Goal: Complete application form

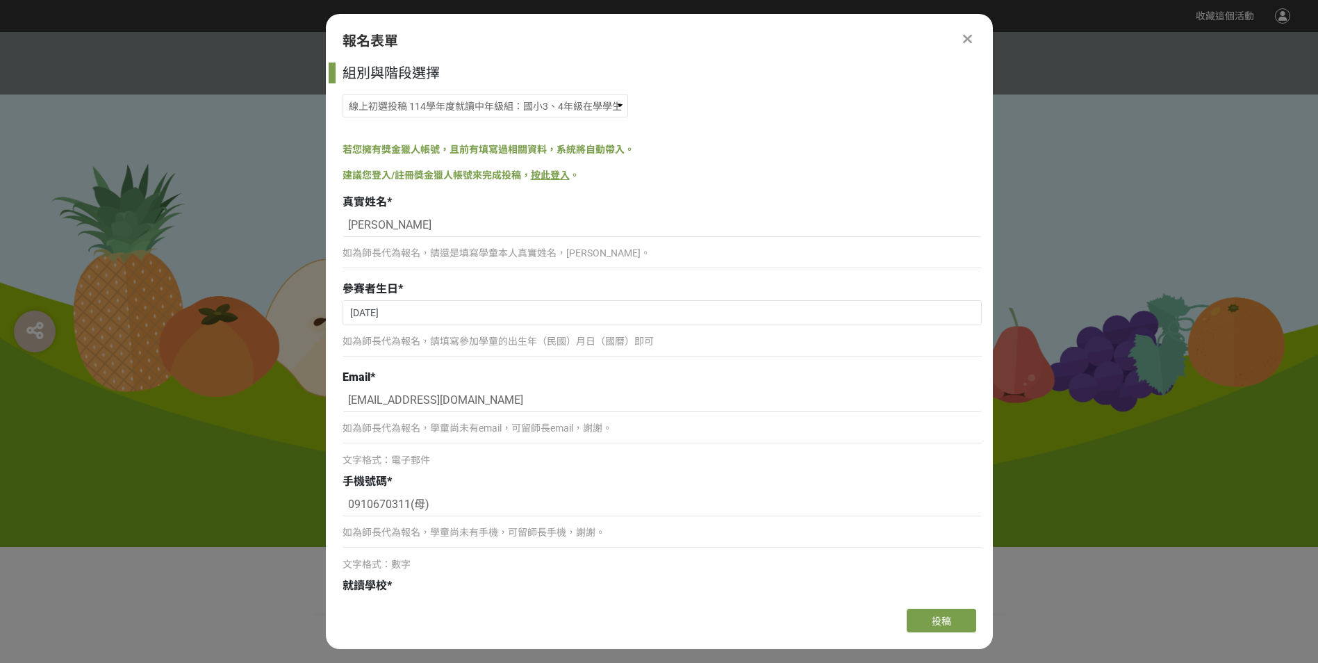
select select "185293:185538"
select select "cms:formUnit:otherOption:0981c65652c4f25bb2700613c93b37e5"
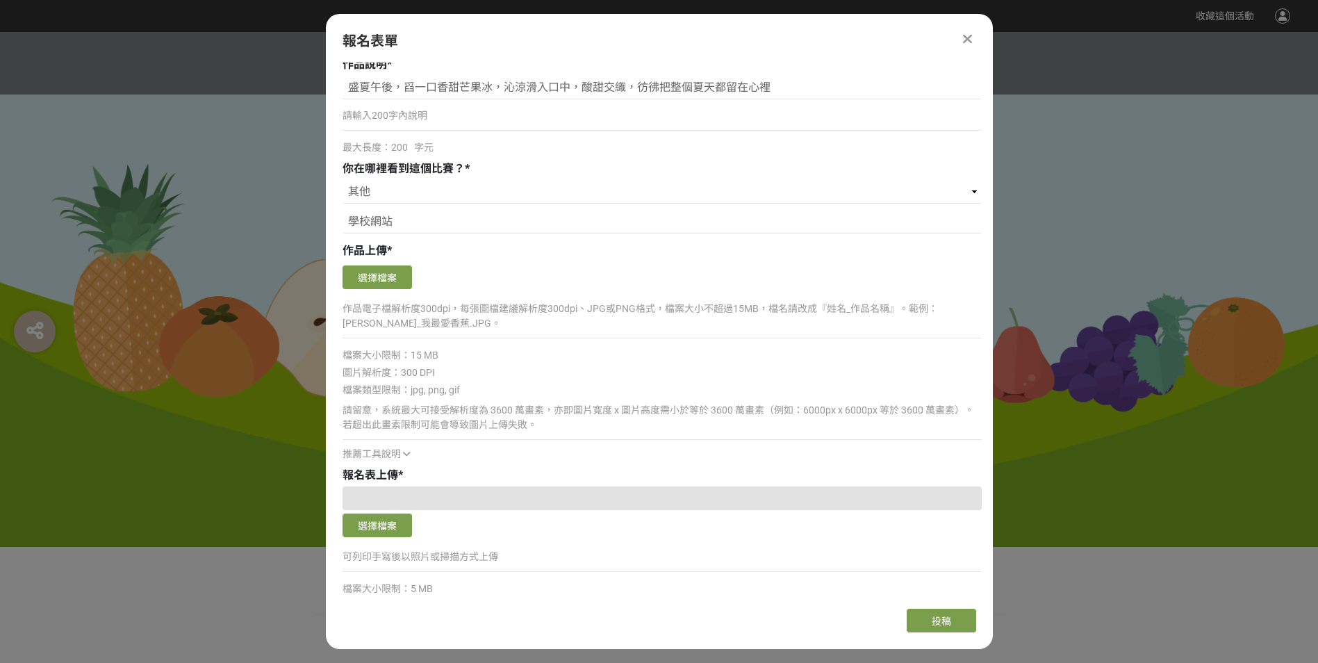
click at [471, 262] on div "確認上傳 取消 旋轉圖片 選擇檔案" at bounding box center [661, 277] width 639 height 31
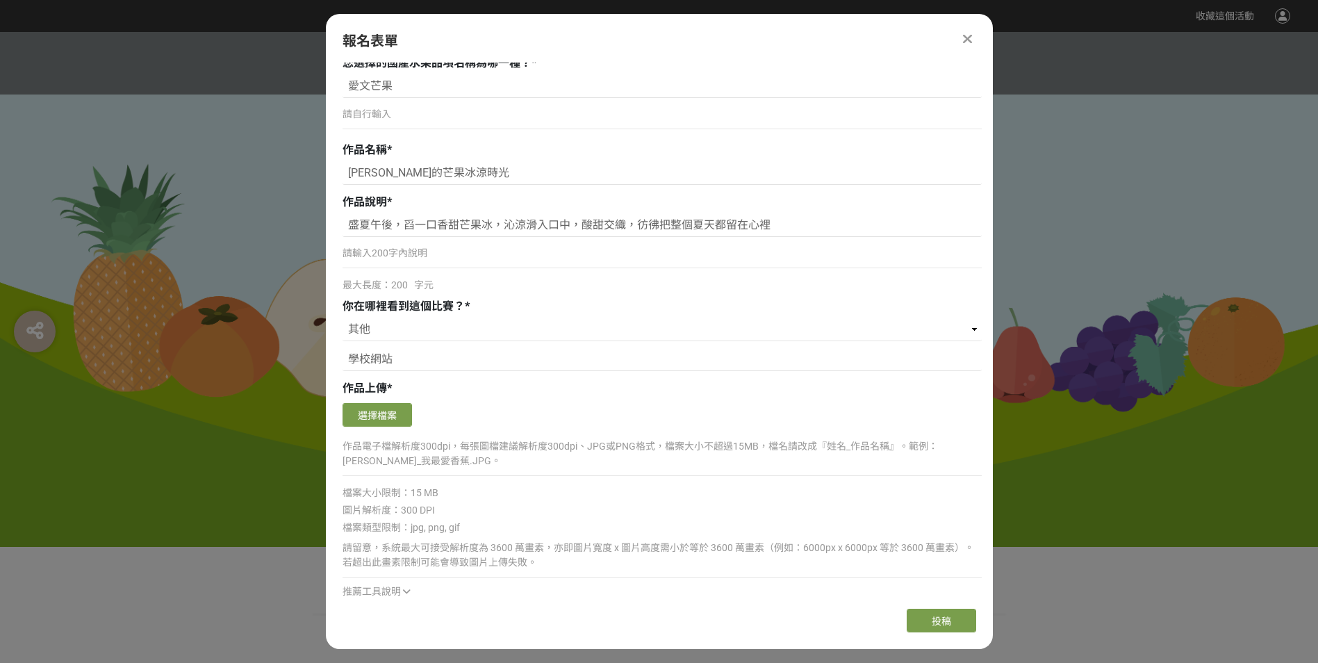
scroll to position [834, 0]
drag, startPoint x: 348, startPoint y: 170, endPoint x: 447, endPoint y: 173, distance: 98.7
click at [447, 173] on input "仲夏的芒果冰涼時光" at bounding box center [661, 175] width 639 height 24
click at [444, 169] on input "仲夏的芒果冰涼時光" at bounding box center [661, 175] width 639 height 24
drag, startPoint x: 460, startPoint y: 172, endPoint x: 350, endPoint y: 170, distance: 109.8
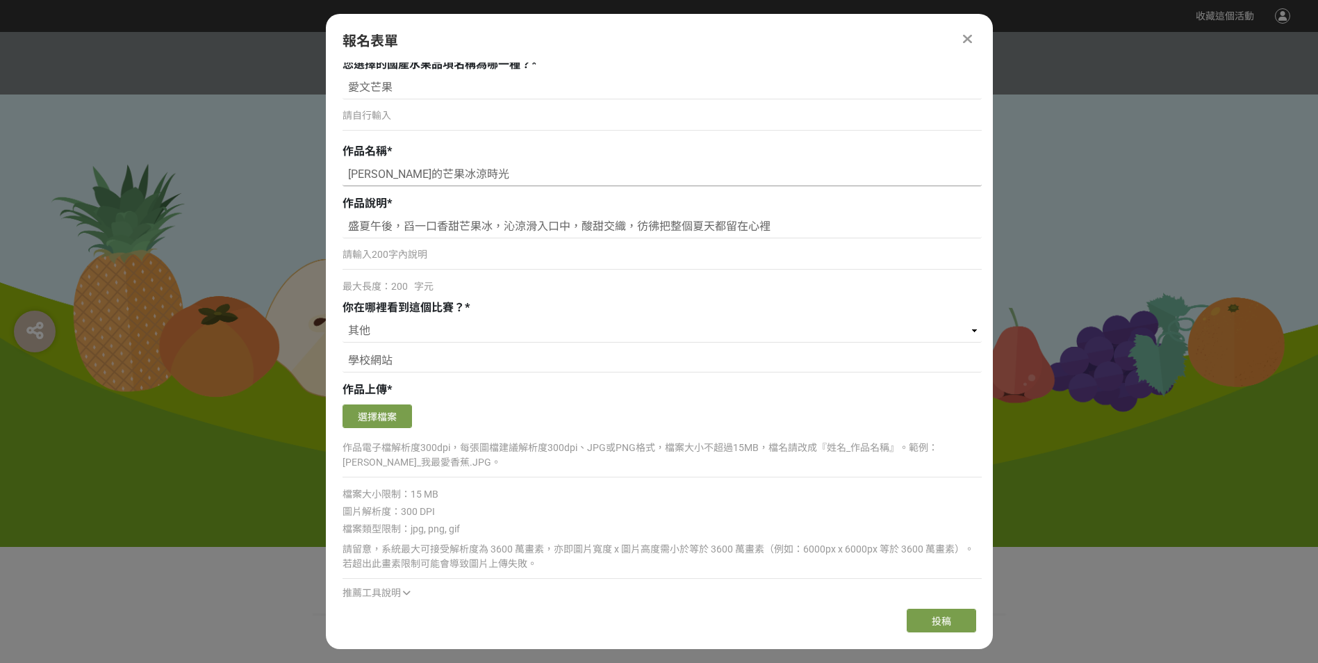
click at [350, 170] on input "仲夏的芒果冰涼時光" at bounding box center [661, 175] width 639 height 24
click at [536, 289] on div "最大長度：200 字元" at bounding box center [661, 286] width 639 height 15
click at [388, 417] on button "選擇檔案" at bounding box center [376, 416] width 69 height 24
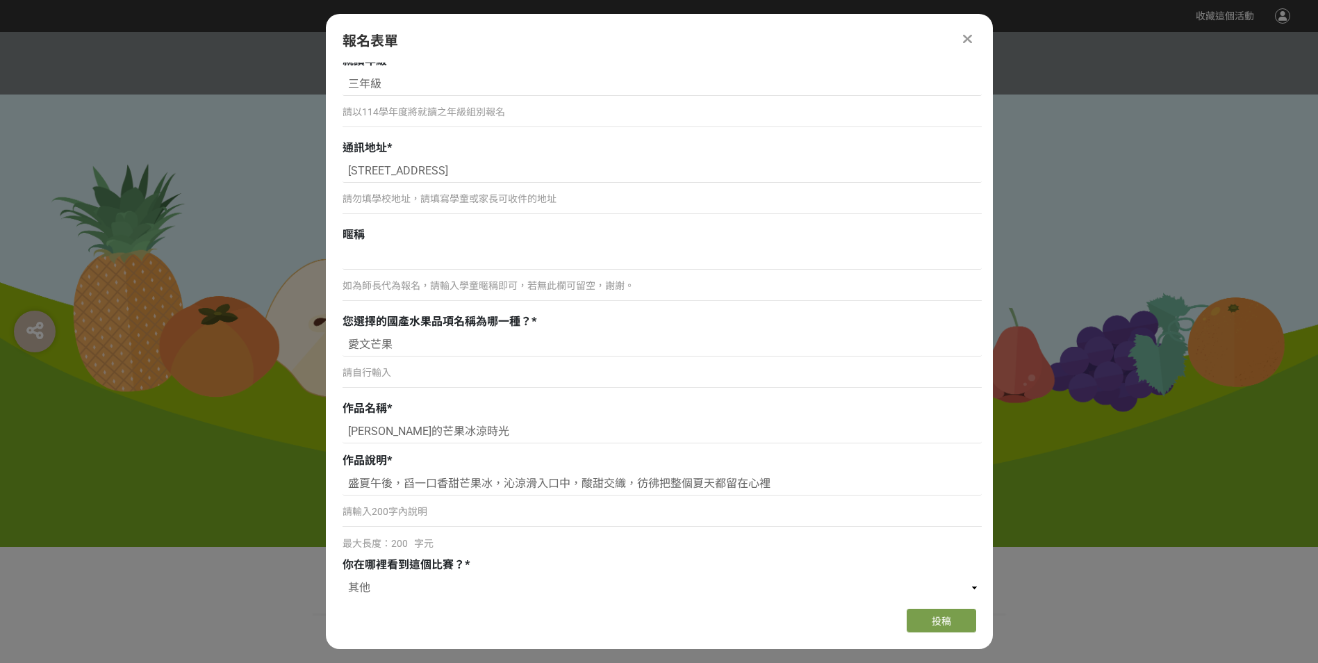
scroll to position [556, 0]
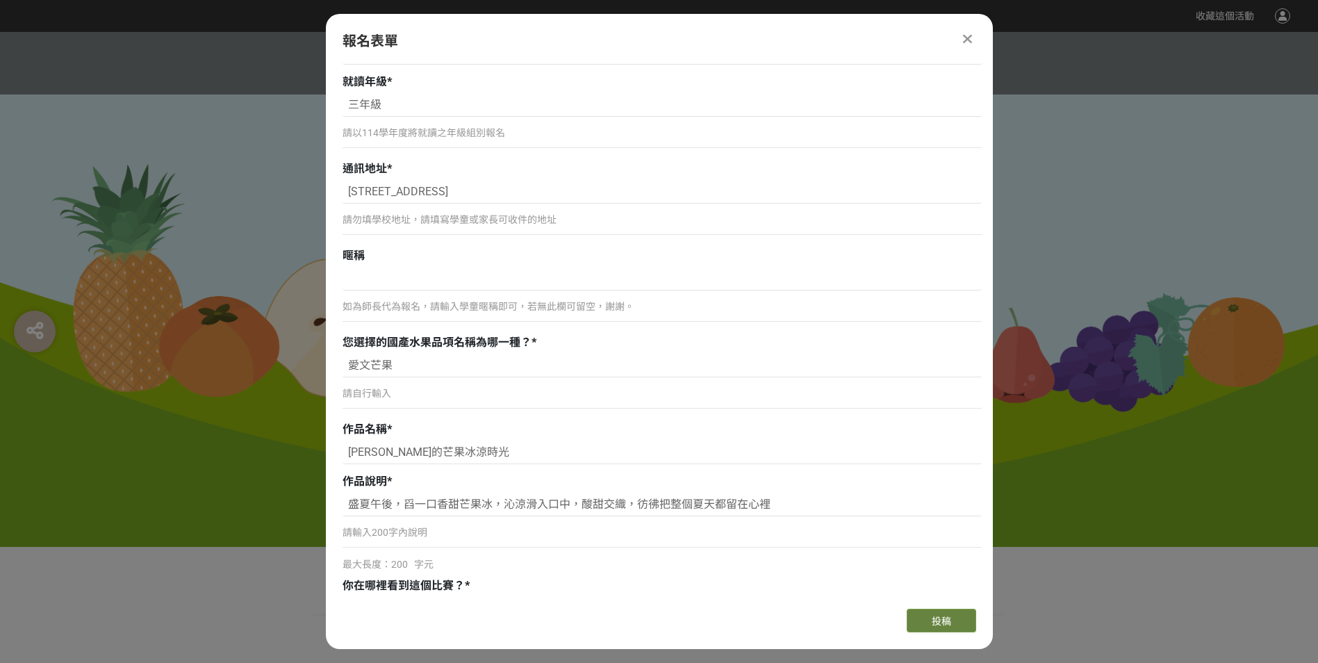
click at [924, 613] on button "投稿" at bounding box center [941, 621] width 69 height 24
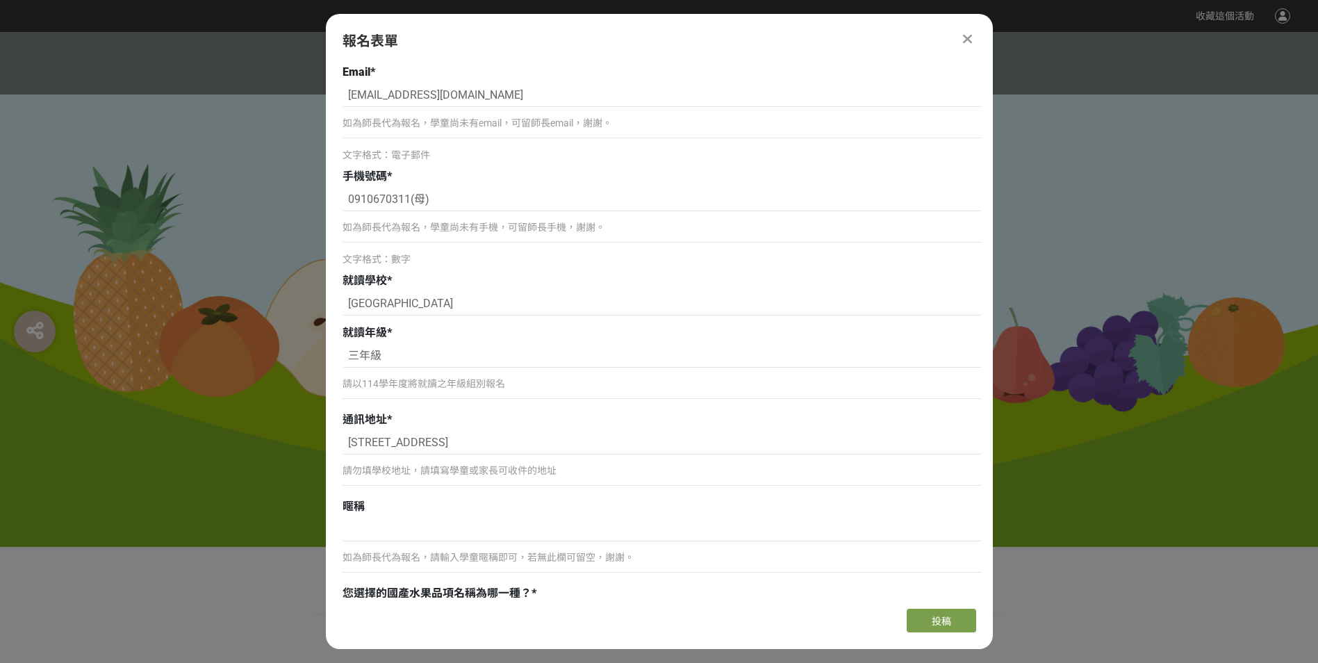
scroll to position [278, 0]
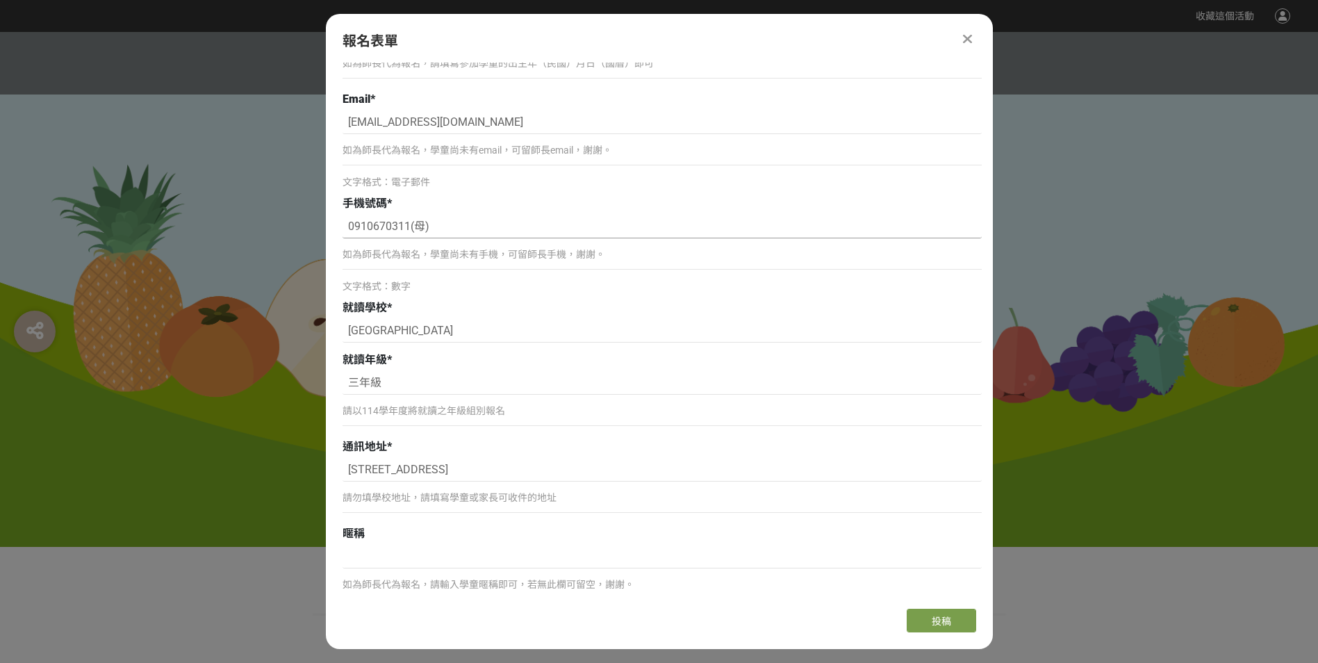
click at [476, 231] on input "0910670311(母)" at bounding box center [661, 227] width 639 height 24
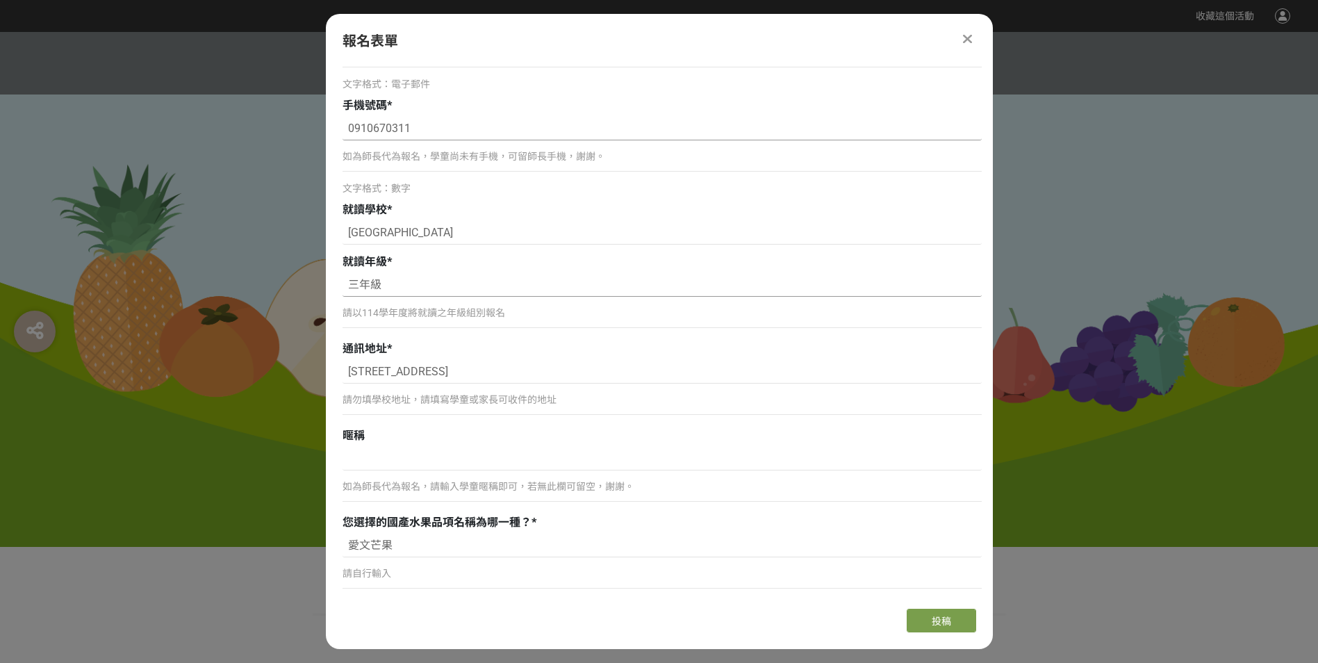
scroll to position [486, 0]
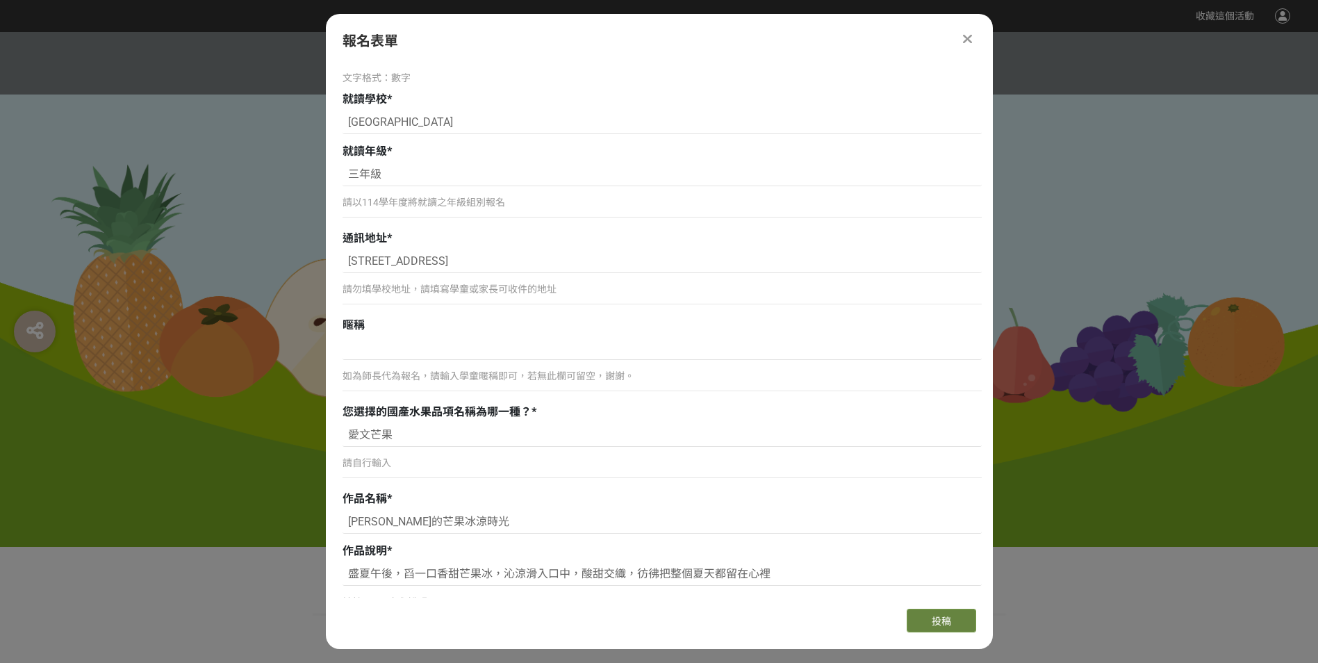
type input "0910670311"
click at [915, 622] on button "投稿" at bounding box center [941, 621] width 69 height 24
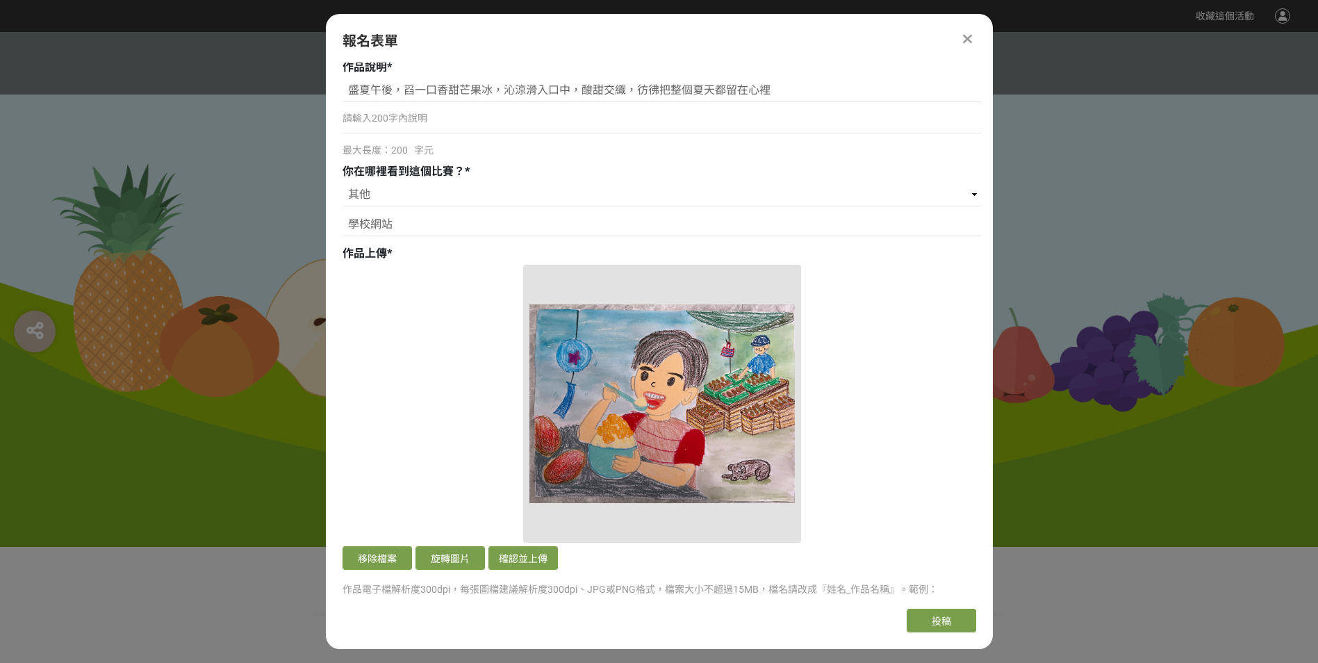
scroll to position [973, 0]
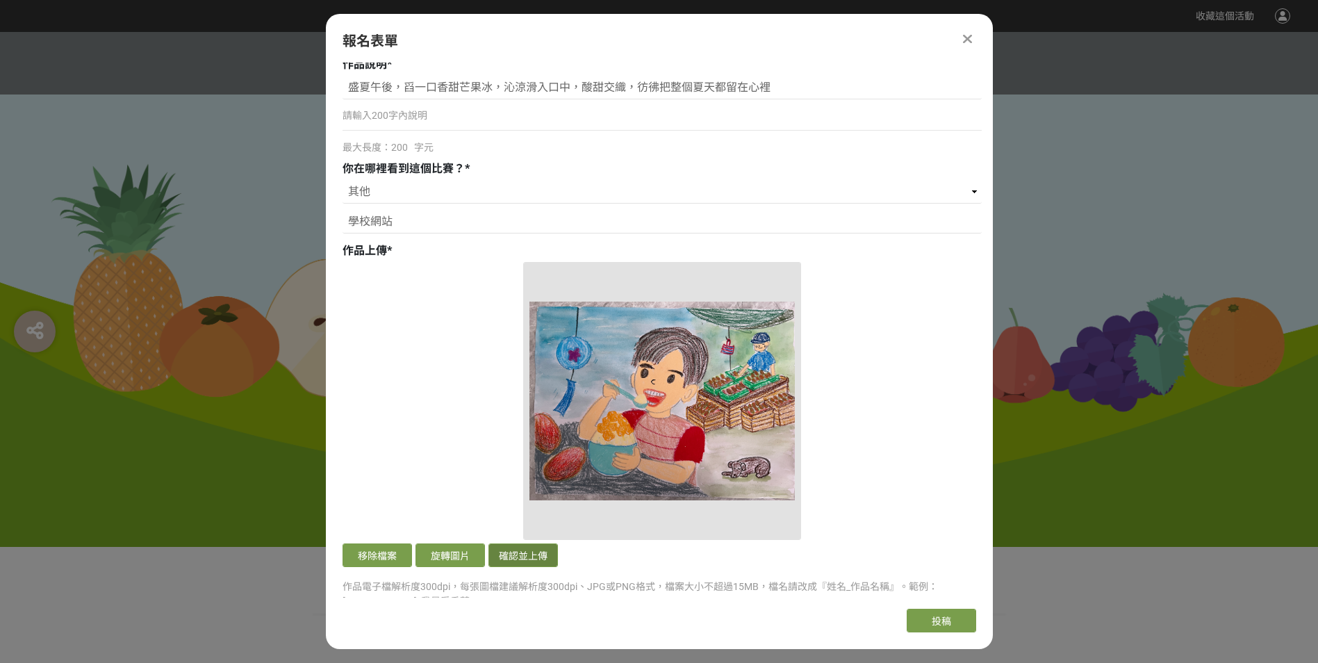
click at [497, 554] on button "確認並上傳" at bounding box center [522, 555] width 69 height 24
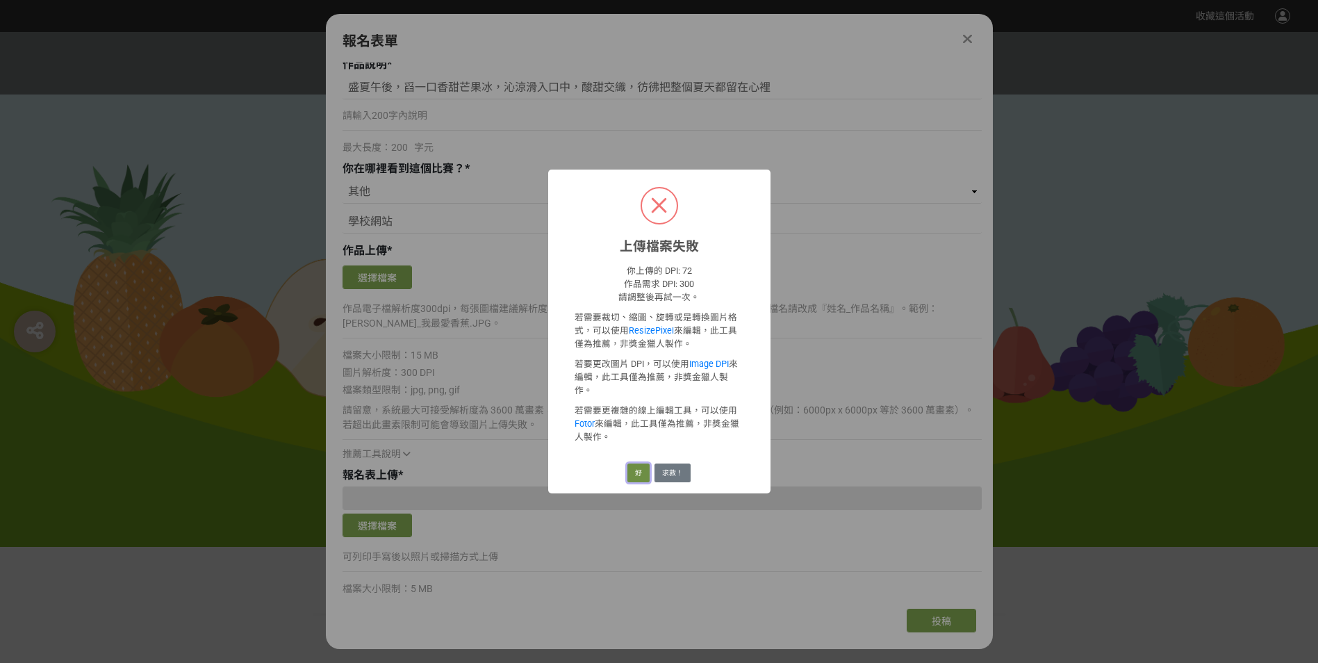
click at [641, 463] on button "好" at bounding box center [638, 472] width 22 height 19
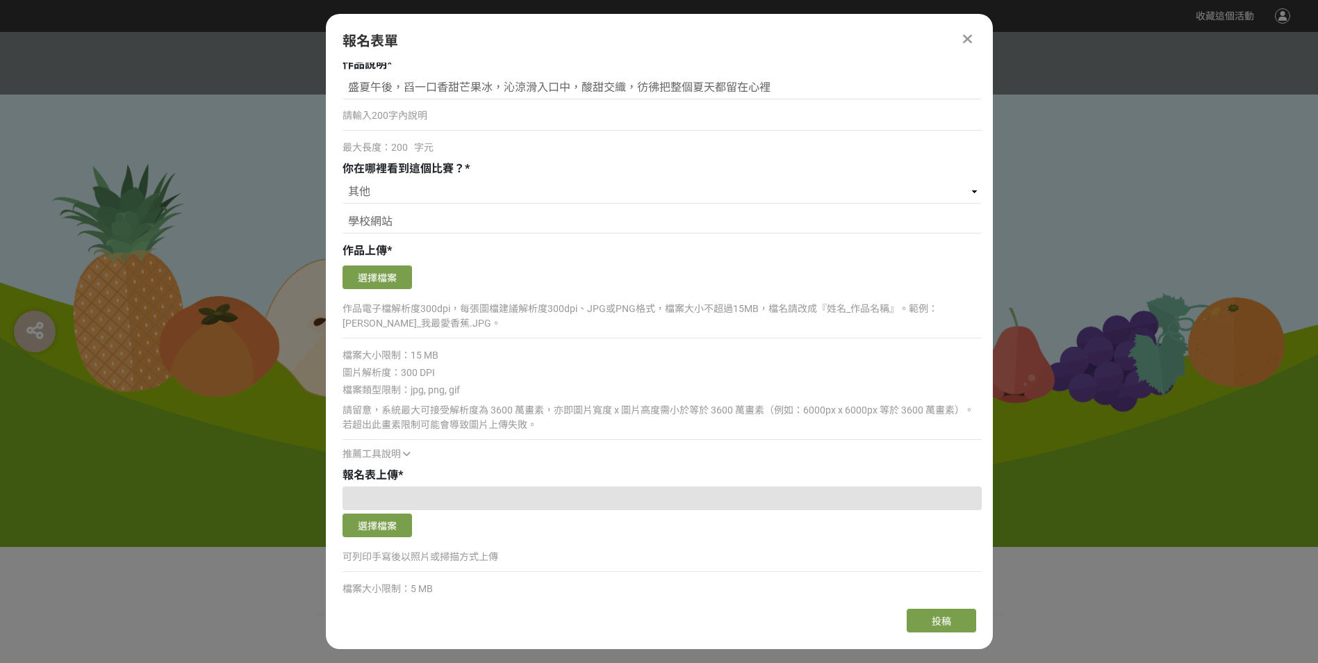
click at [408, 454] on icon at bounding box center [407, 454] width 8 height 10
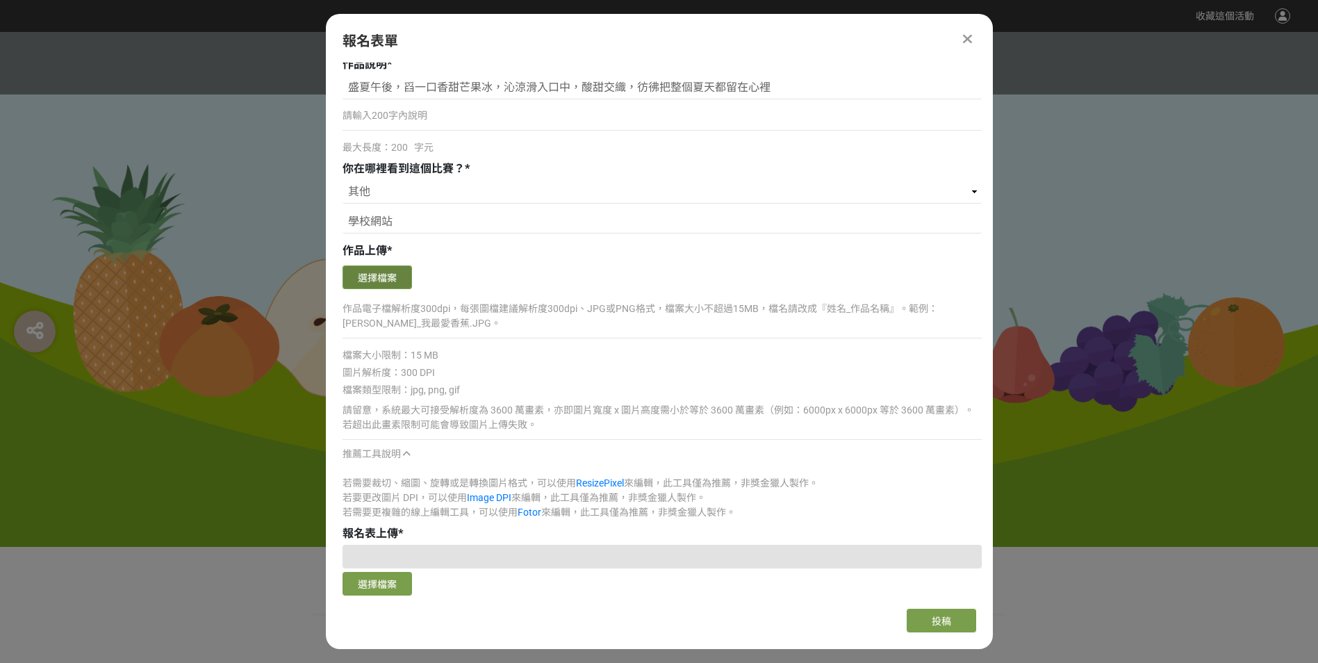
click at [386, 272] on button "選擇檔案" at bounding box center [376, 277] width 69 height 24
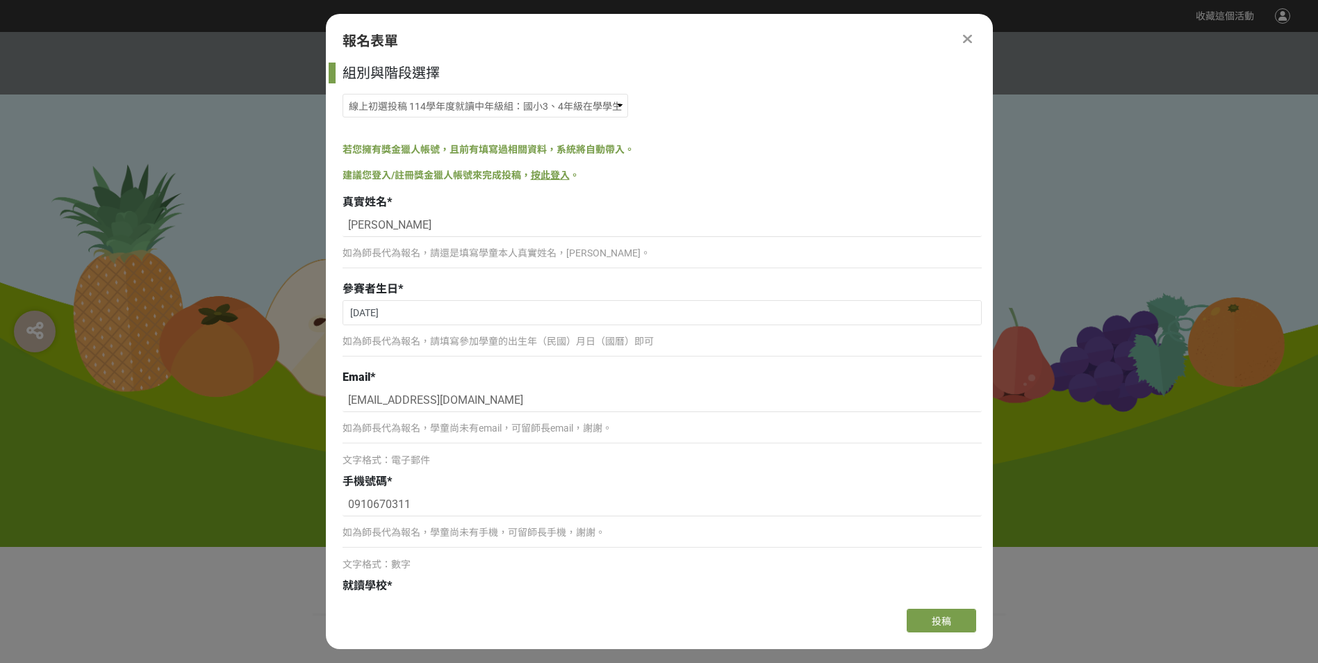
select select "185293:185538"
select select "cms:formUnit:otherOption:0981c65652c4f25bb2700613c93b37e5"
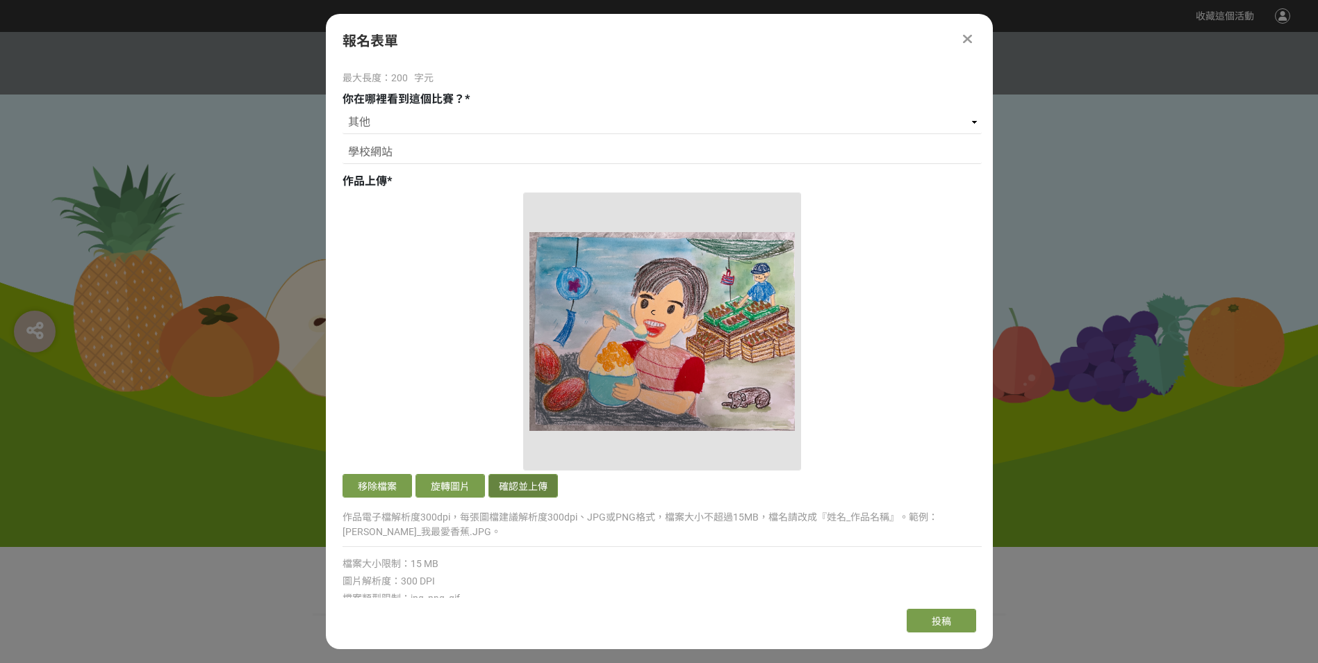
click at [513, 485] on button "確認並上傳" at bounding box center [522, 486] width 69 height 24
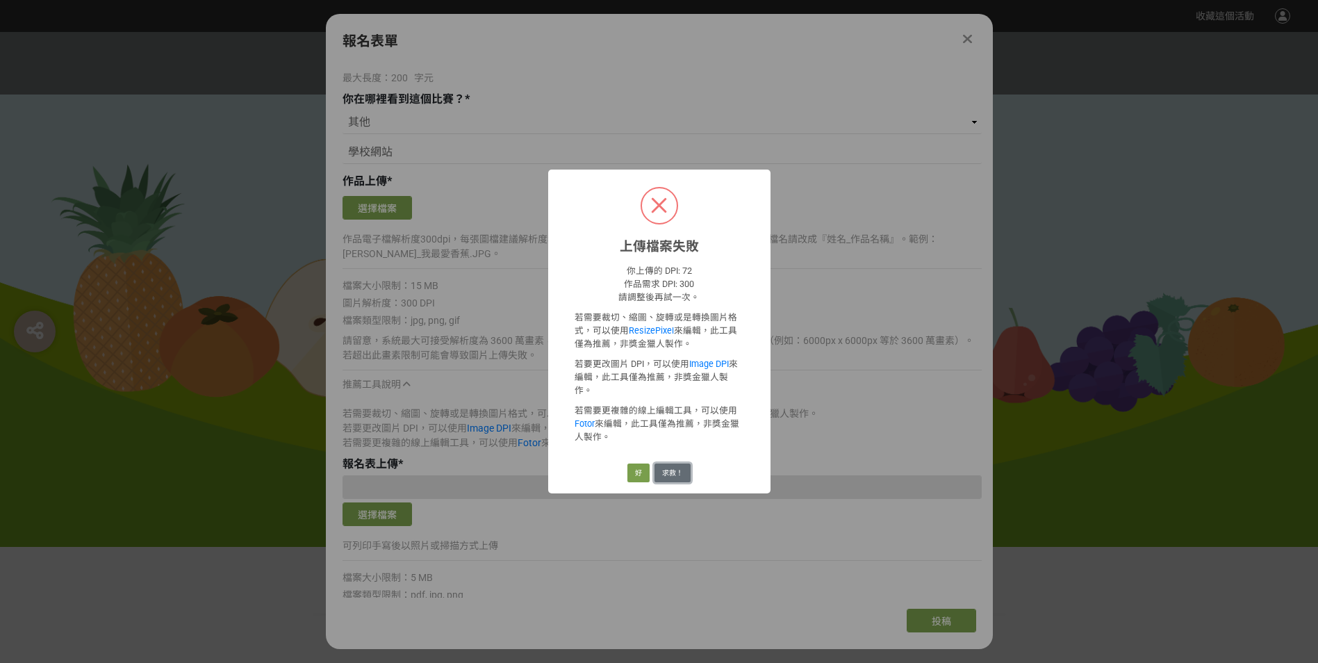
click at [668, 465] on button "求救！" at bounding box center [672, 472] width 36 height 19
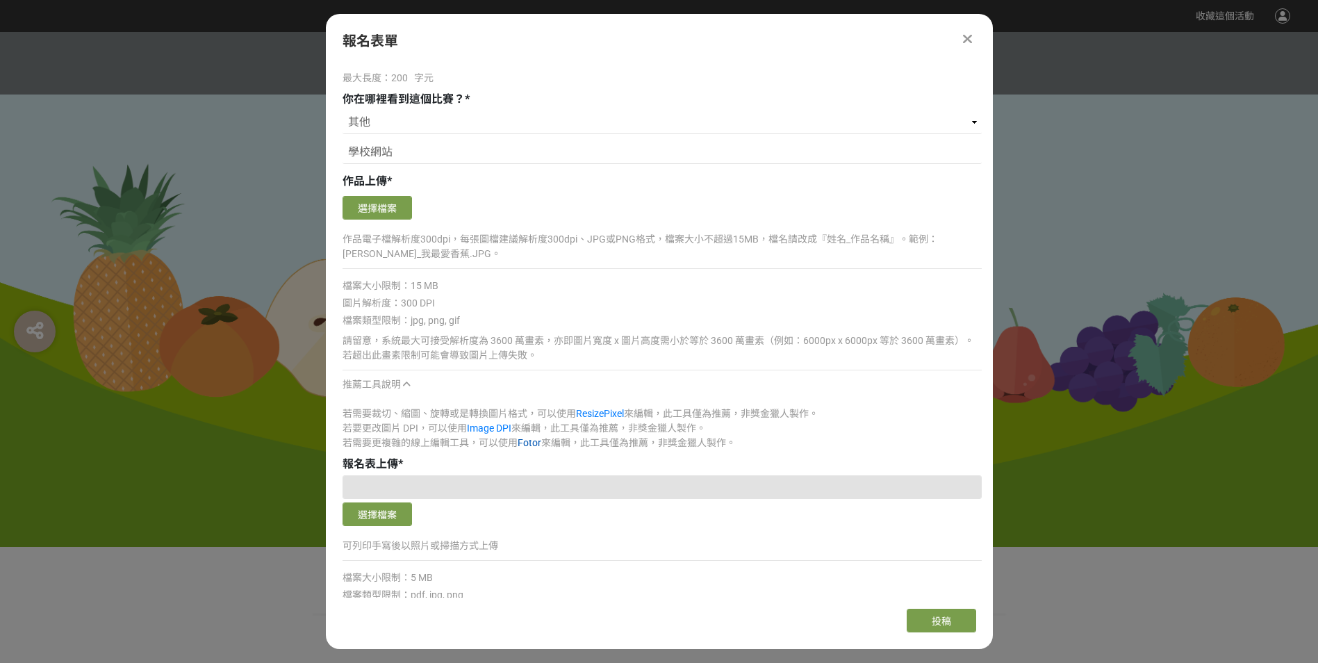
click at [529, 444] on link "Fotor" at bounding box center [530, 442] width 24 height 11
click at [593, 413] on link "ResizePixel" at bounding box center [600, 413] width 48 height 11
click at [380, 210] on button "選擇檔案" at bounding box center [376, 208] width 69 height 24
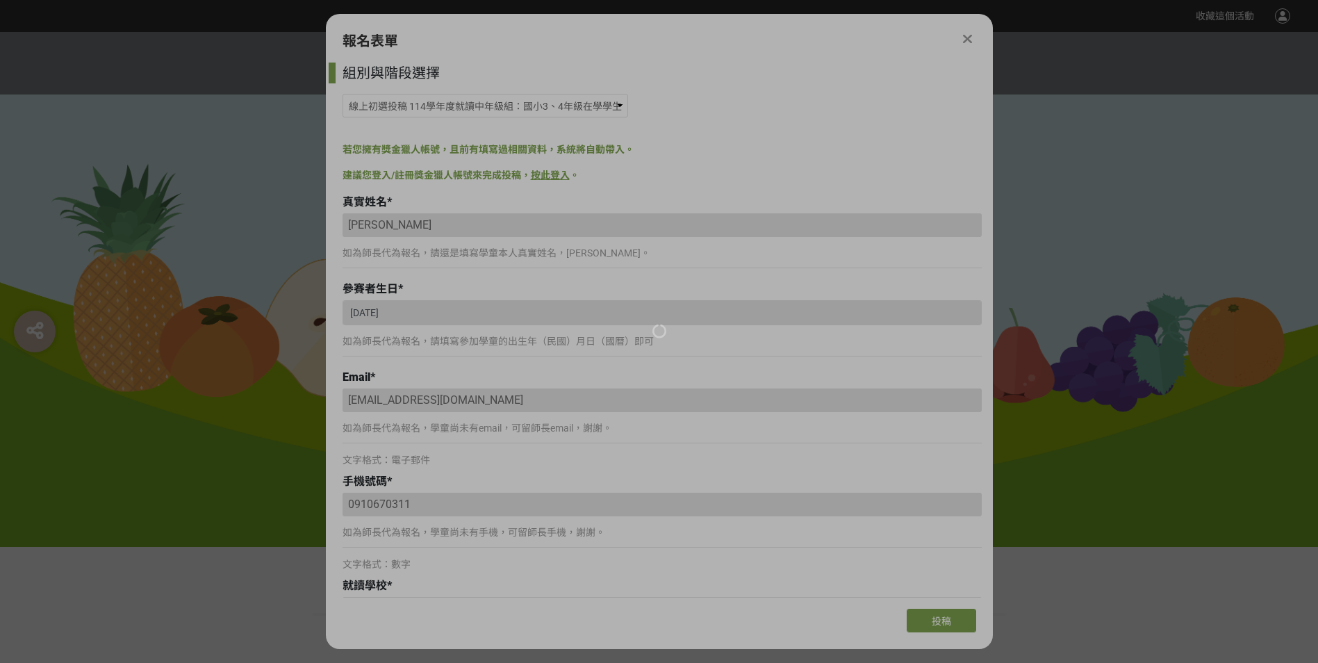
select select "185293:185538"
select select "cms:formUnit:otherOption:0981c65652c4f25bb2700613c93b37e5"
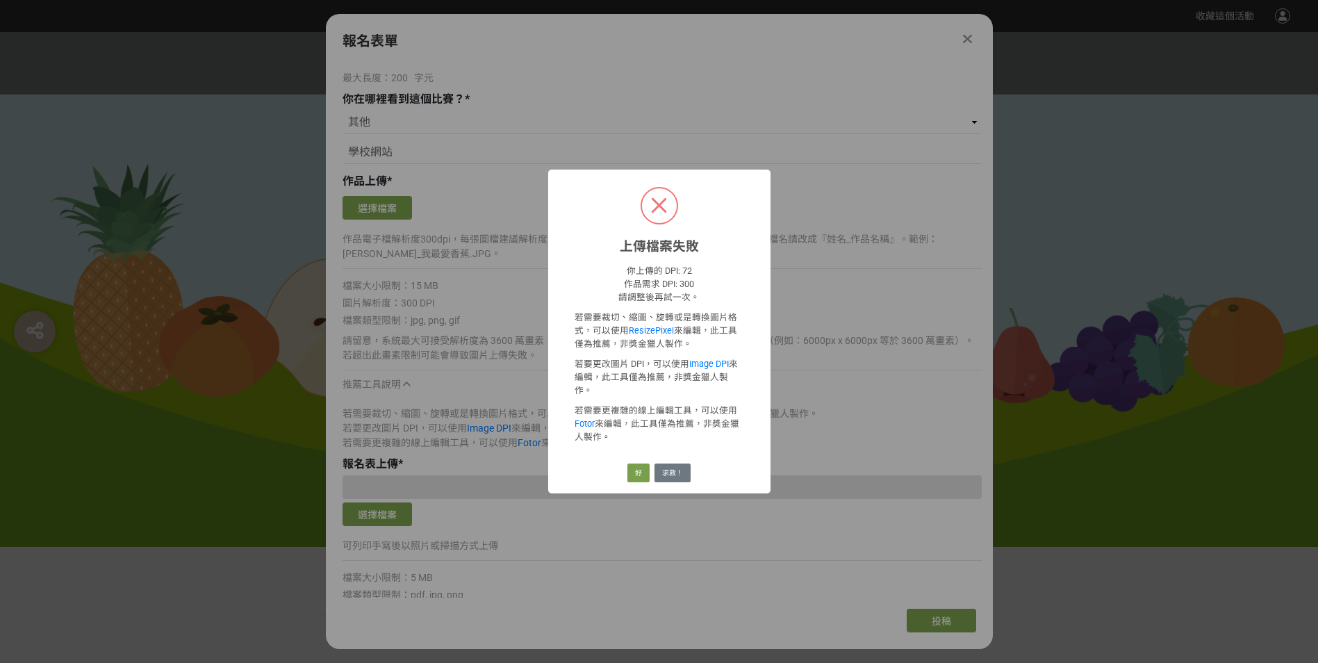
click at [463, 439] on div "上傳檔案失敗 × 你上傳的 DPI: 72 作品需求 DPI: 300 請調整後再試一次。 若需要裁切、縮圖、旋轉或是轉換圖片格式，可以使用 ResizePi…" at bounding box center [659, 331] width 1318 height 663
click at [704, 369] on link "Image DPI" at bounding box center [709, 363] width 40 height 10
click at [634, 463] on button "好" at bounding box center [638, 472] width 22 height 19
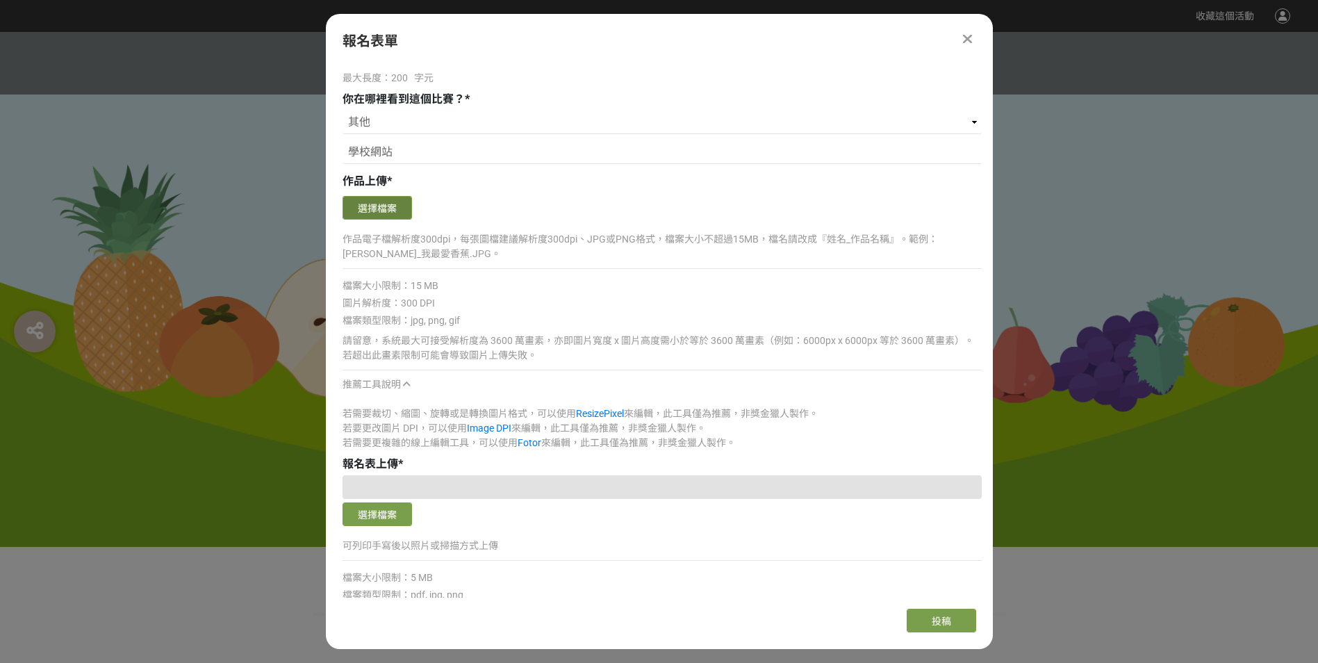
click at [361, 206] on button "選擇檔案" at bounding box center [376, 208] width 69 height 24
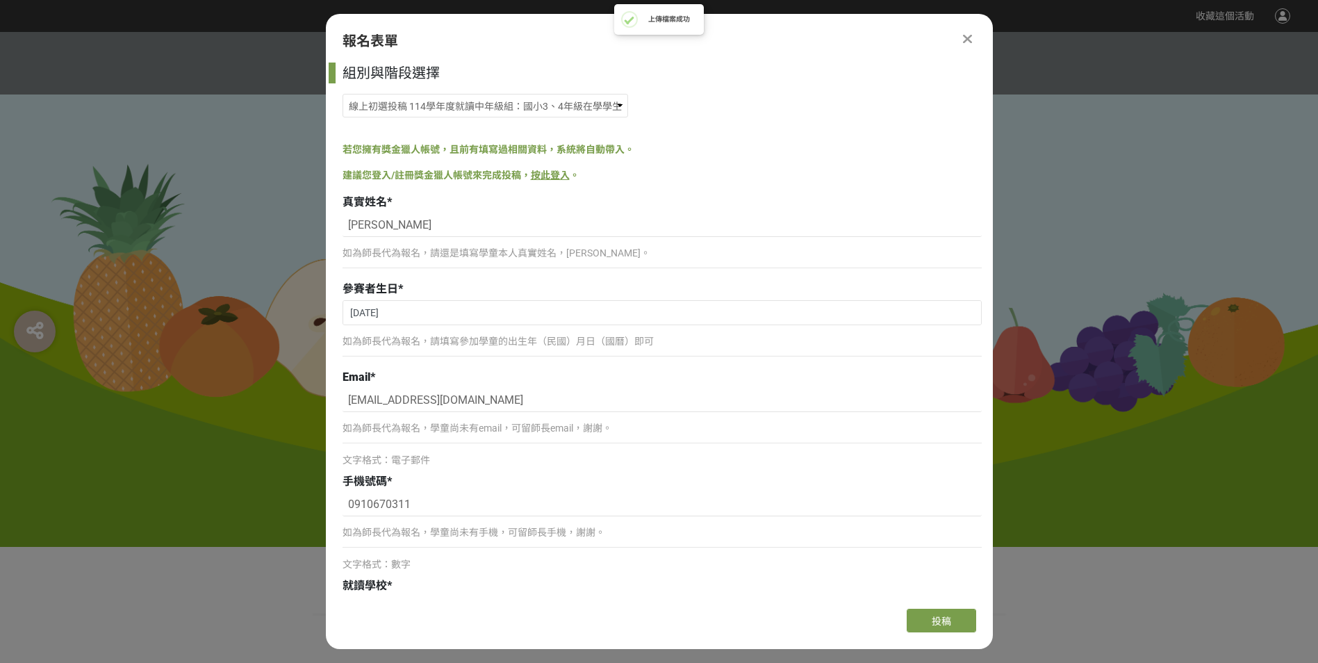
select select "185293:185538"
select select "cms:formUnit:otherOption:0981c65652c4f25bb2700613c93b37e5"
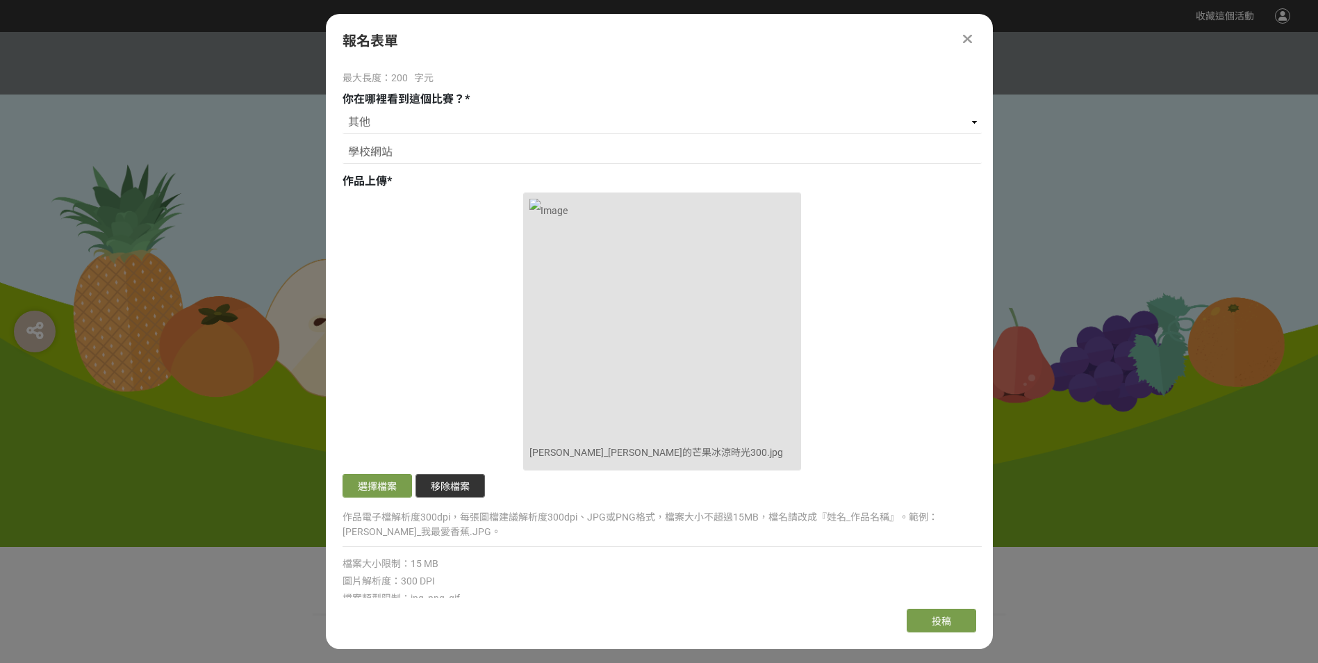
click at [474, 487] on button "移除檔案" at bounding box center [449, 486] width 69 height 24
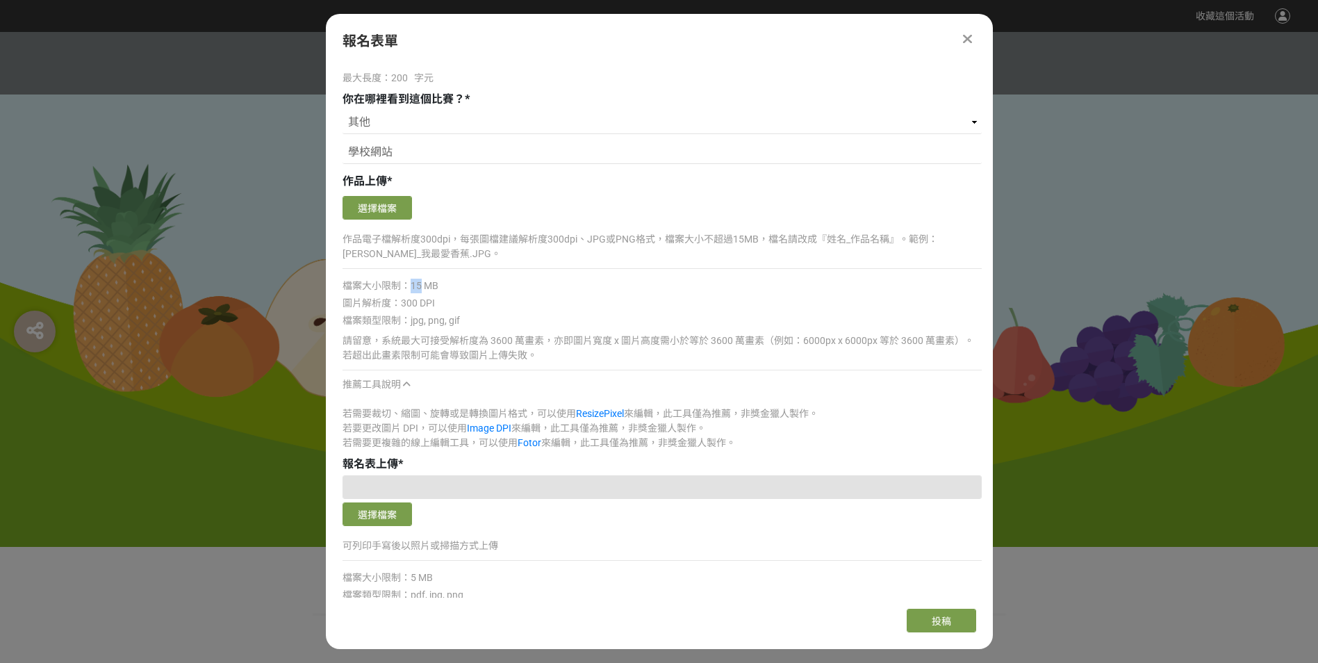
drag, startPoint x: 410, startPoint y: 286, endPoint x: 421, endPoint y: 286, distance: 11.1
click at [421, 286] on span "檔案大小限制：15 MB" at bounding box center [390, 285] width 96 height 11
drag, startPoint x: 421, startPoint y: 286, endPoint x: 451, endPoint y: 289, distance: 30.0
click at [451, 289] on div "檔案大小限制：15 MB" at bounding box center [661, 286] width 639 height 15
click at [379, 515] on button "選擇檔案" at bounding box center [376, 514] width 69 height 24
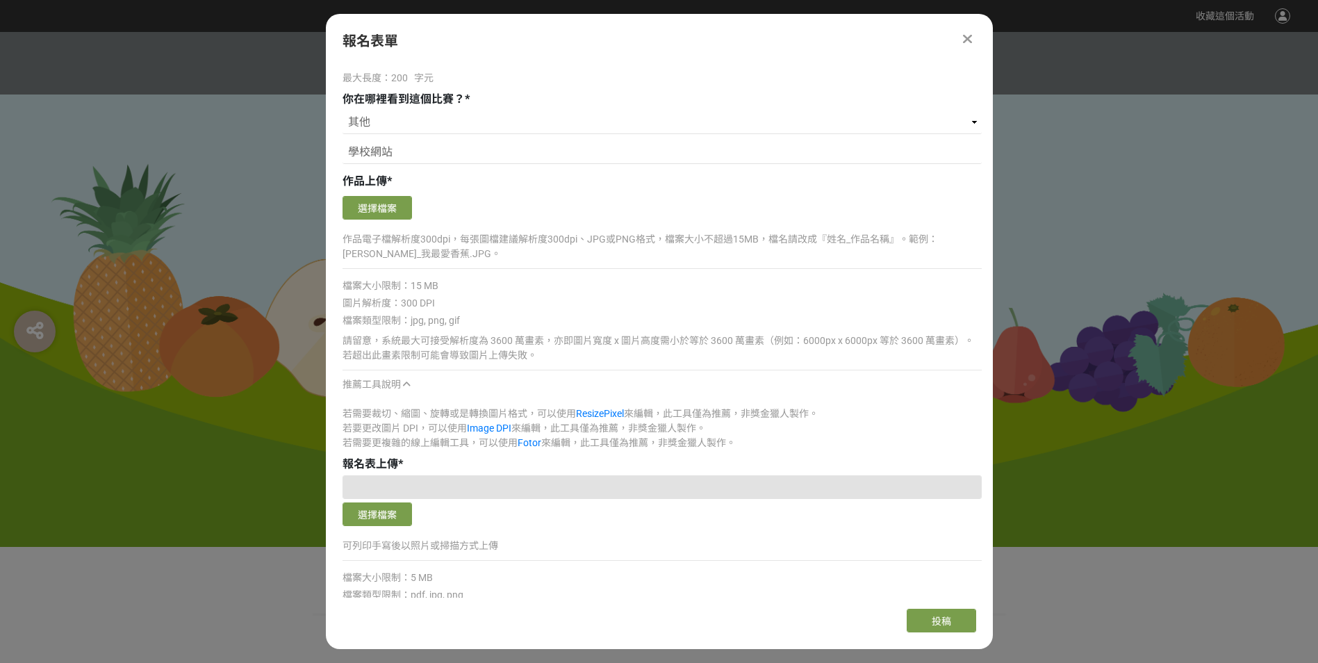
click at [1116, 377] on div at bounding box center [659, 289] width 1318 height 515
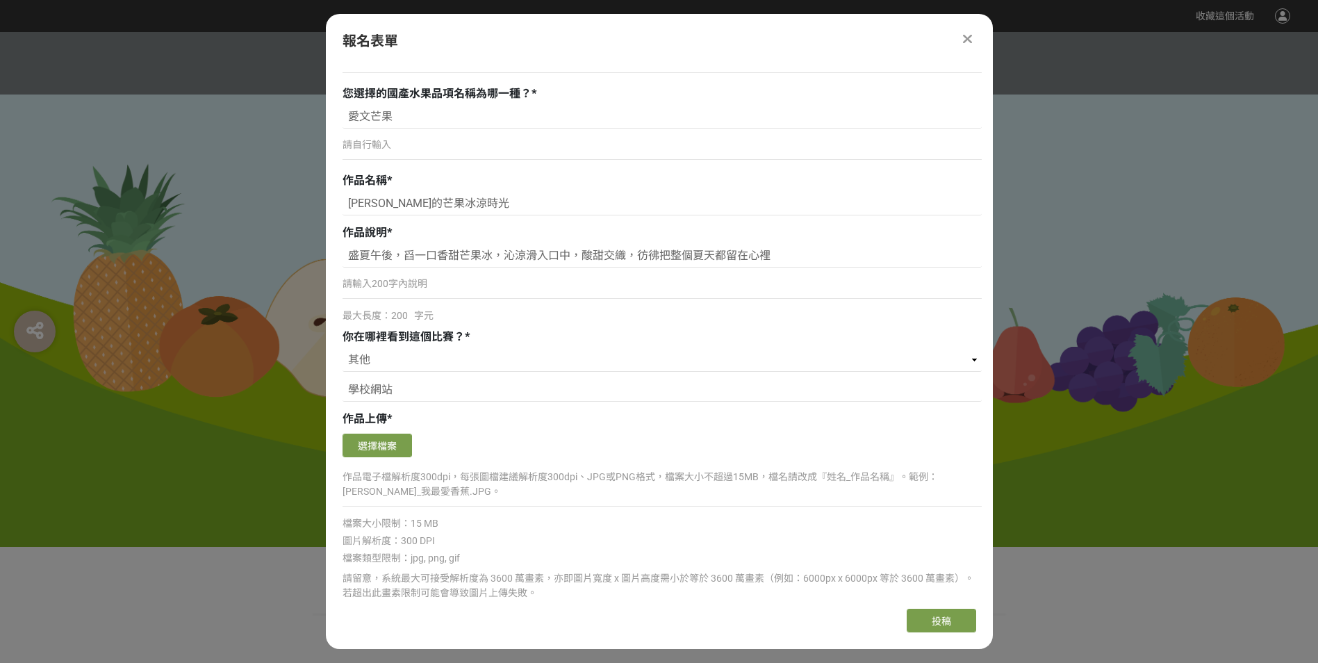
scroll to position [834, 0]
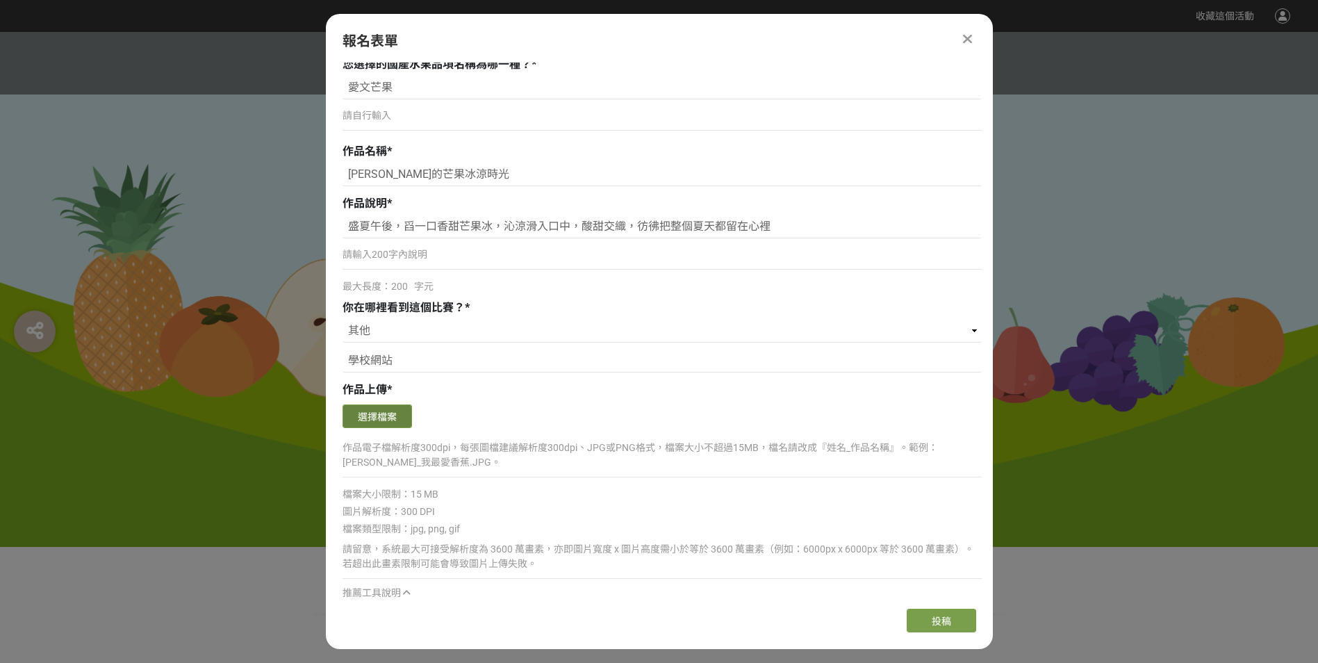
click at [381, 413] on button "選擇檔案" at bounding box center [376, 416] width 69 height 24
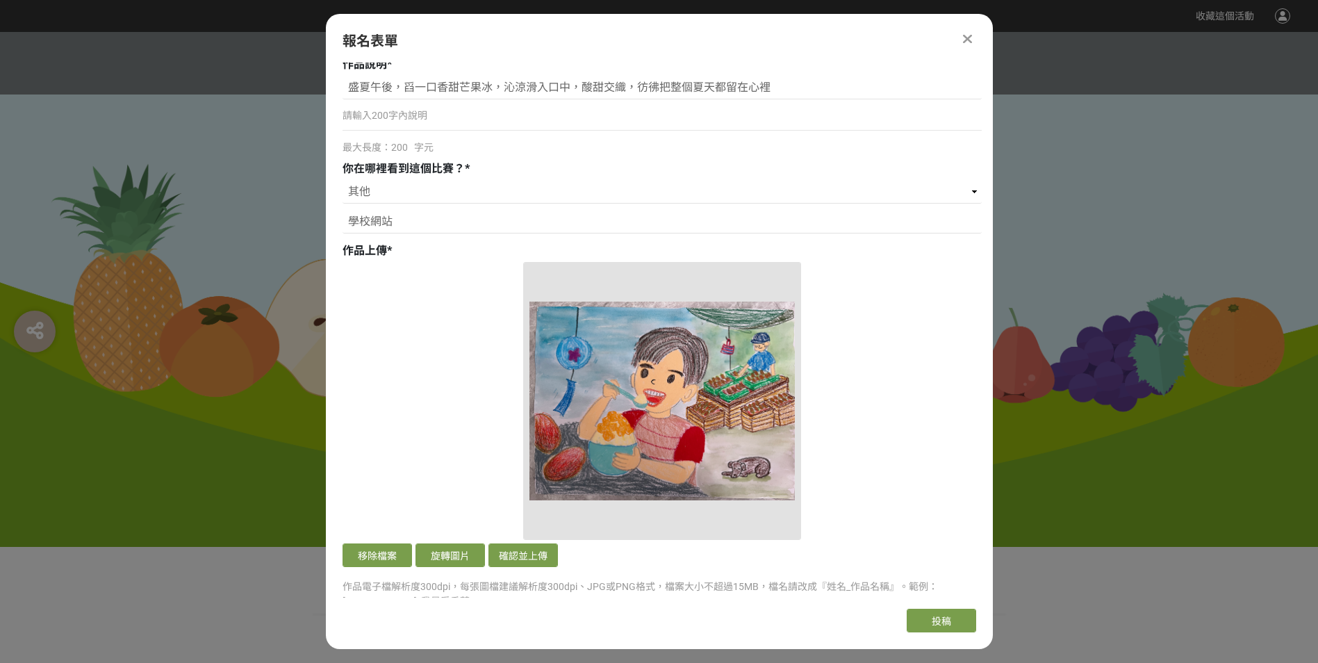
scroll to position [1112, 0]
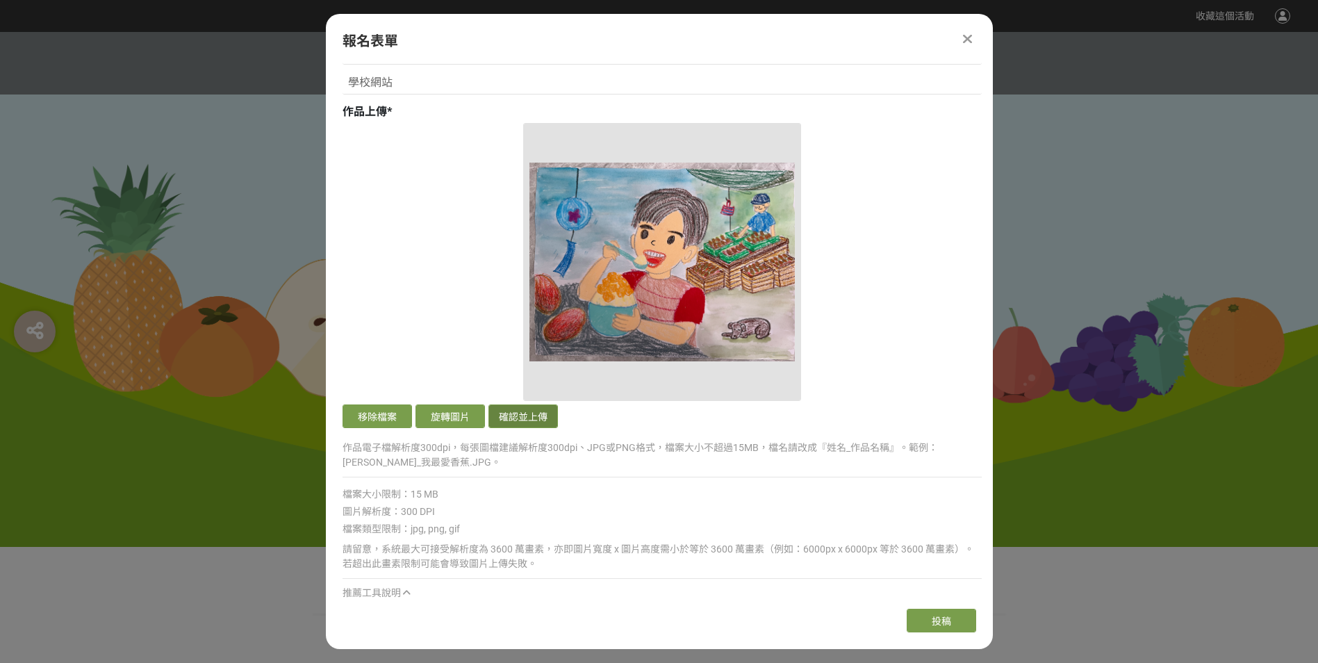
click at [540, 424] on button "確認並上傳" at bounding box center [522, 416] width 69 height 24
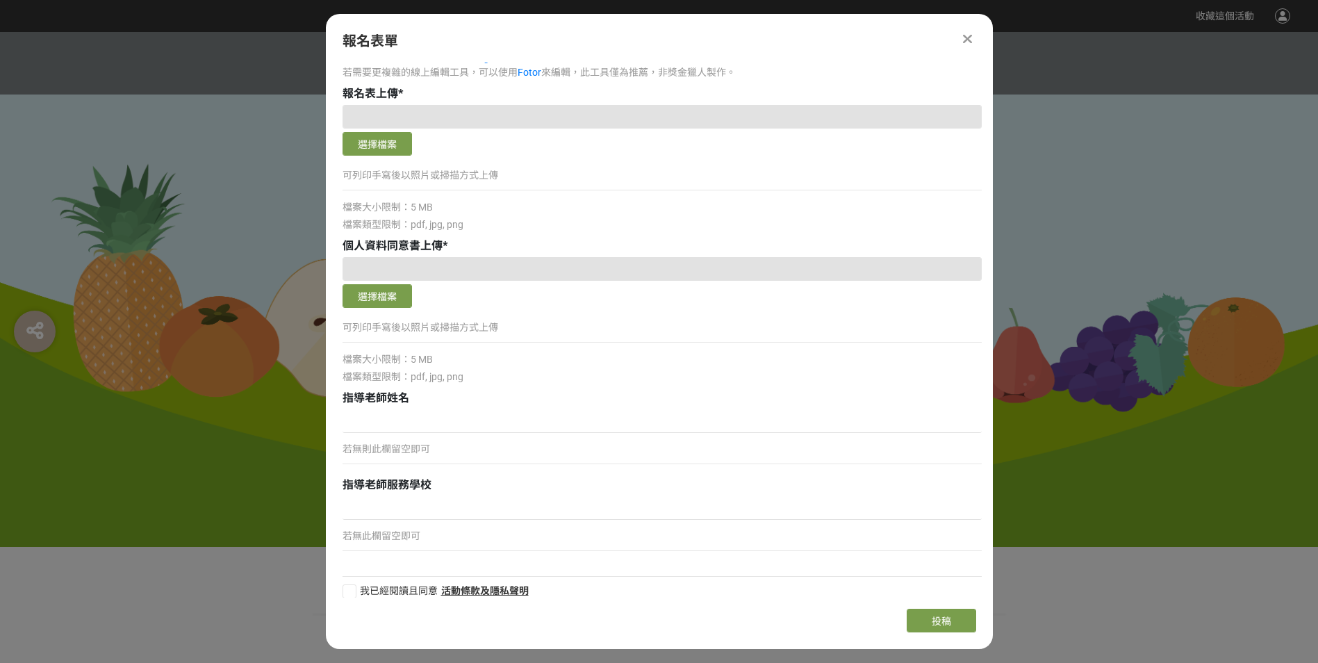
scroll to position [1701, 0]
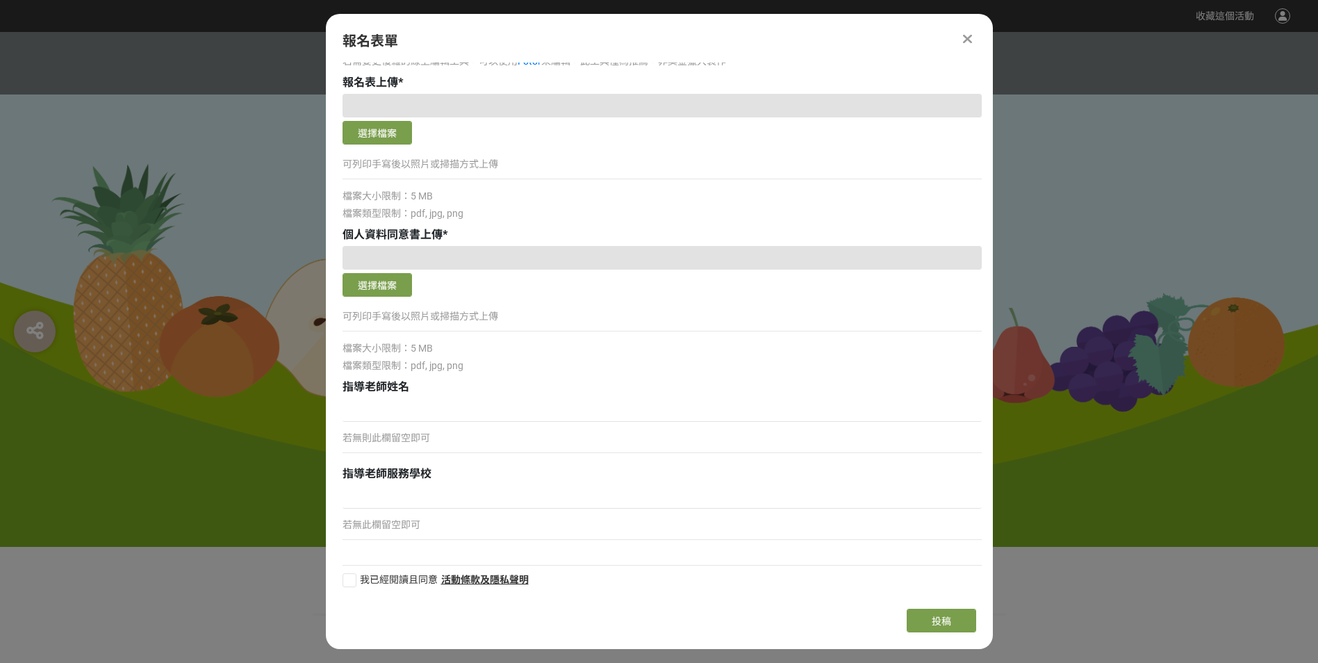
click at [351, 584] on div at bounding box center [349, 580] width 14 height 14
checkbox input "true"
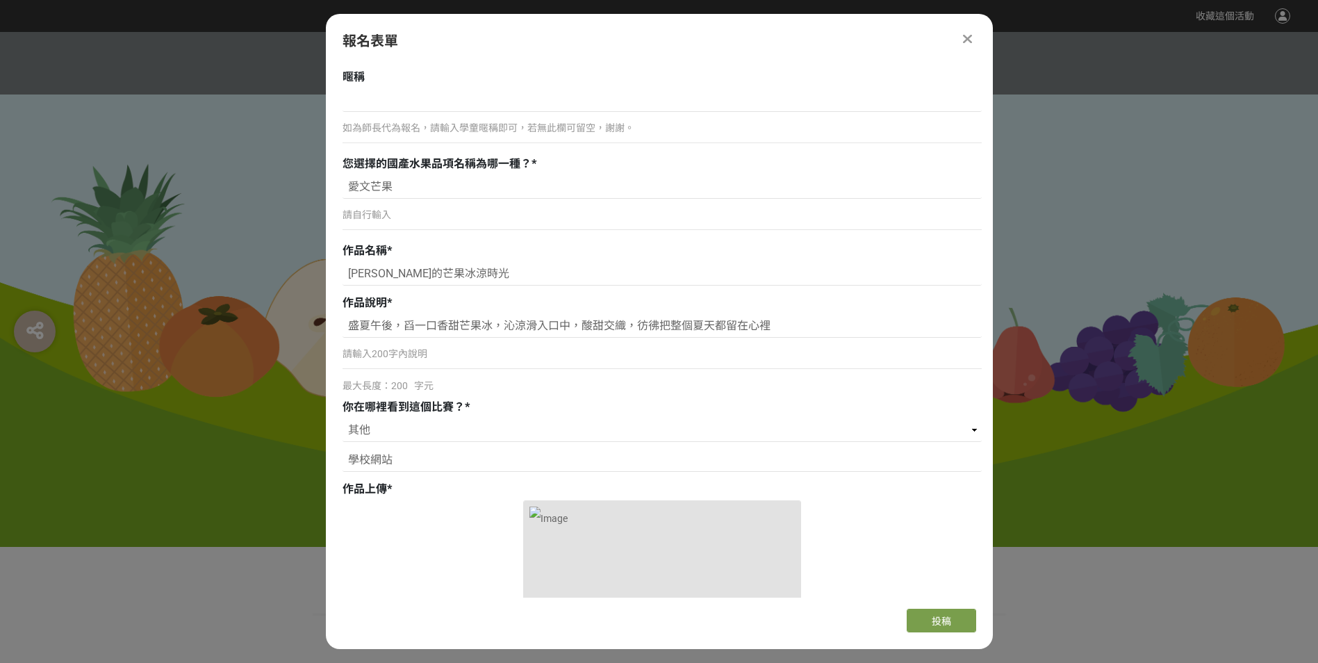
scroll to position [729, 0]
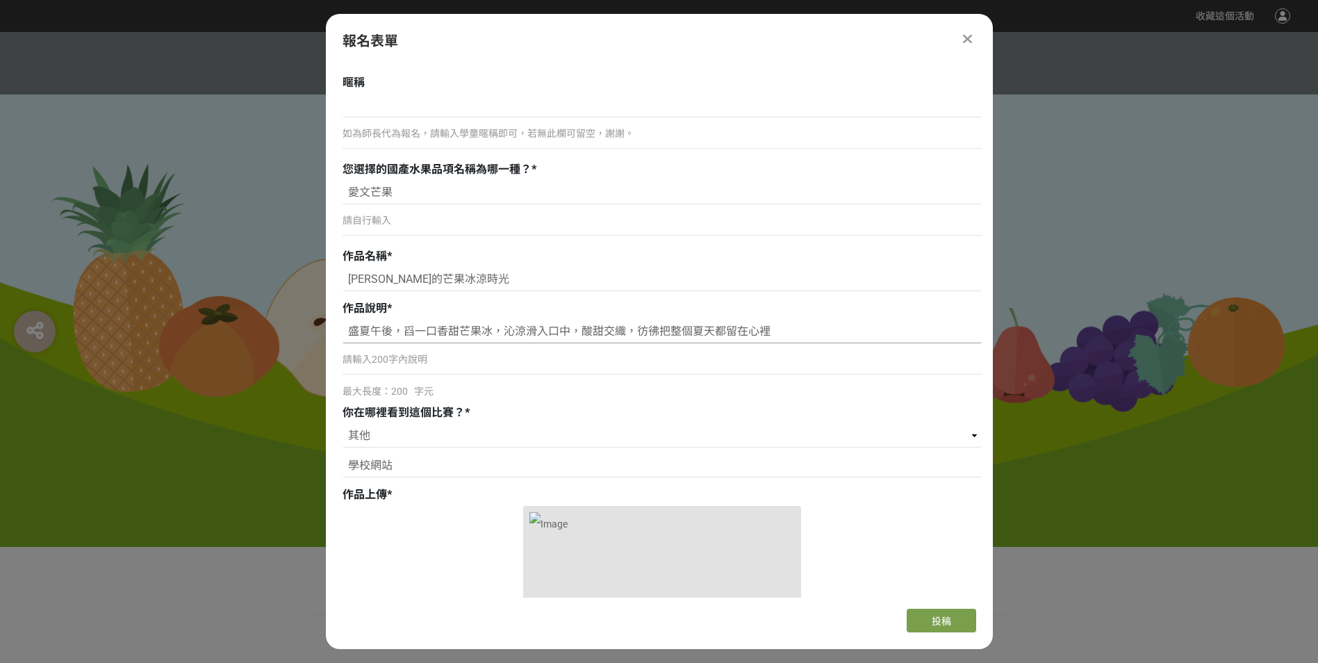
drag, startPoint x: 786, startPoint y: 326, endPoint x: 336, endPoint y: 337, distance: 450.3
click at [336, 337] on div "組別與階段選擇 線上初選投稿 114學年度就讀高年級組：國小5、6年級在學學生 線上初選投稿 114學年度就讀中年級組：國小3、4年級在學學生 線上初選投稿 …" at bounding box center [659, 330] width 667 height 535
paste input "夏天最讓人期待的滋味，莫過於一碗金黃飽滿的芒果冰。當陽光正烈，空氣中帶著熱騰騰的黏膩氣息，眼前的芒果冰就像一場及時的饗宴。晶瑩的剉冰上覆滿厚切芒果果肉，色澤鮮…"
click at [374, 333] on input "夏天最讓人期待的滋味，莫過於一碗金黃飽滿的芒果冰。當陽光正烈，空氣中帶著熱騰騰的黏膩氣息，眼前的芒果冰就像一場及時的饗宴。晶瑩的剉冰上覆滿厚切芒果果肉，色澤鮮…" at bounding box center [661, 332] width 639 height 24
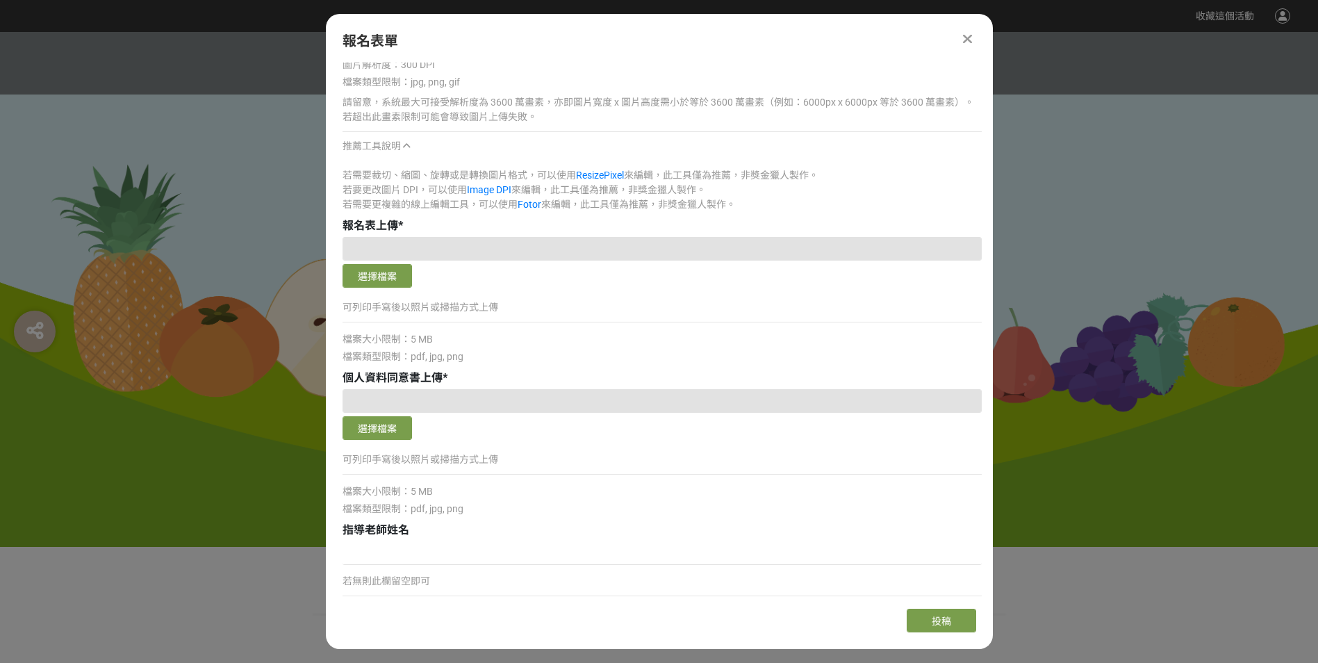
scroll to position [1701, 0]
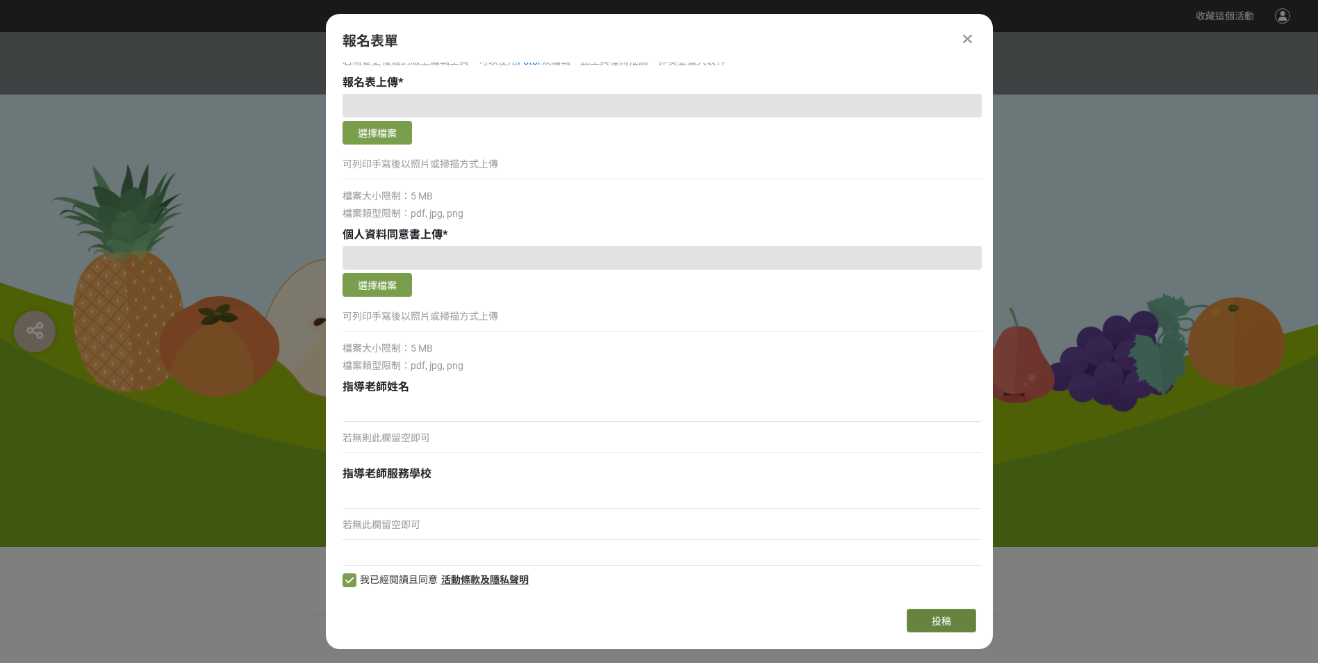
type input "夏天最讓人期待的滋味，莫過於一碗金黃飽滿的芒果冰。當陽光正烈，空氣中帶著熱騰騰的黏膩氣息，眼前的芒果冰就像一場及時的饗宴。晶瑩的剉冰上覆滿厚切芒果果肉，色澤鮮…"
click at [949, 619] on span "投稿" at bounding box center [941, 620] width 19 height 11
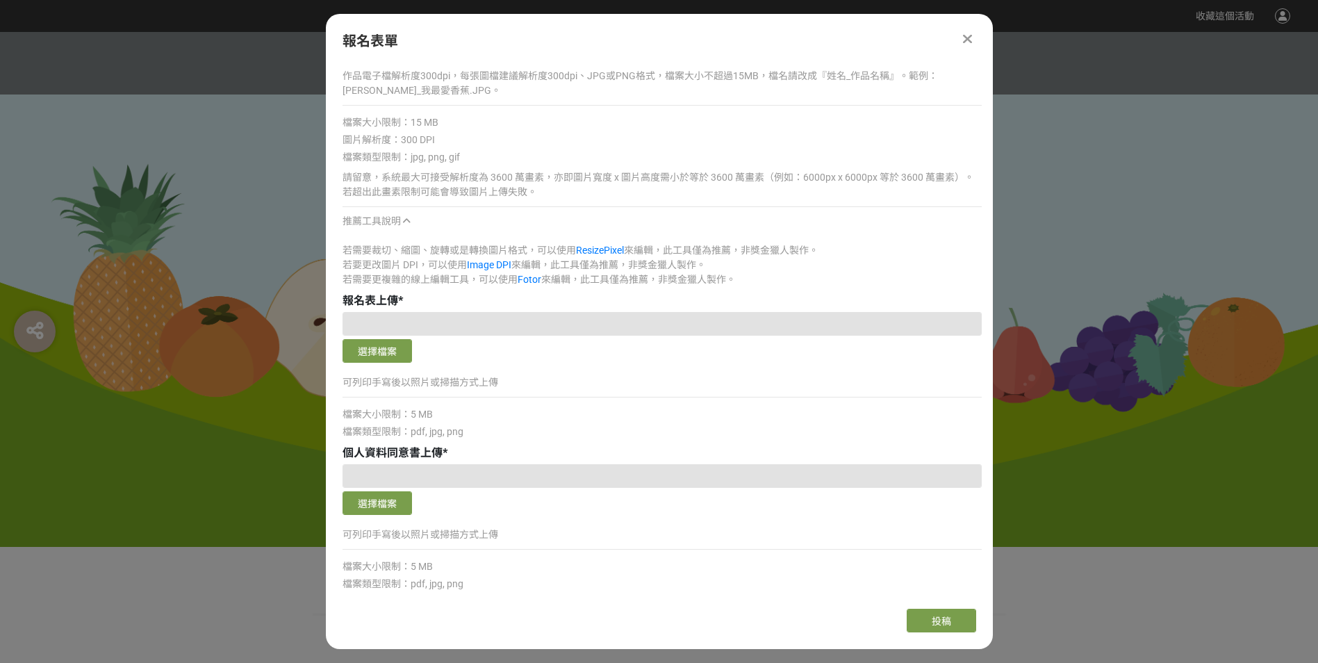
scroll to position [1459, 0]
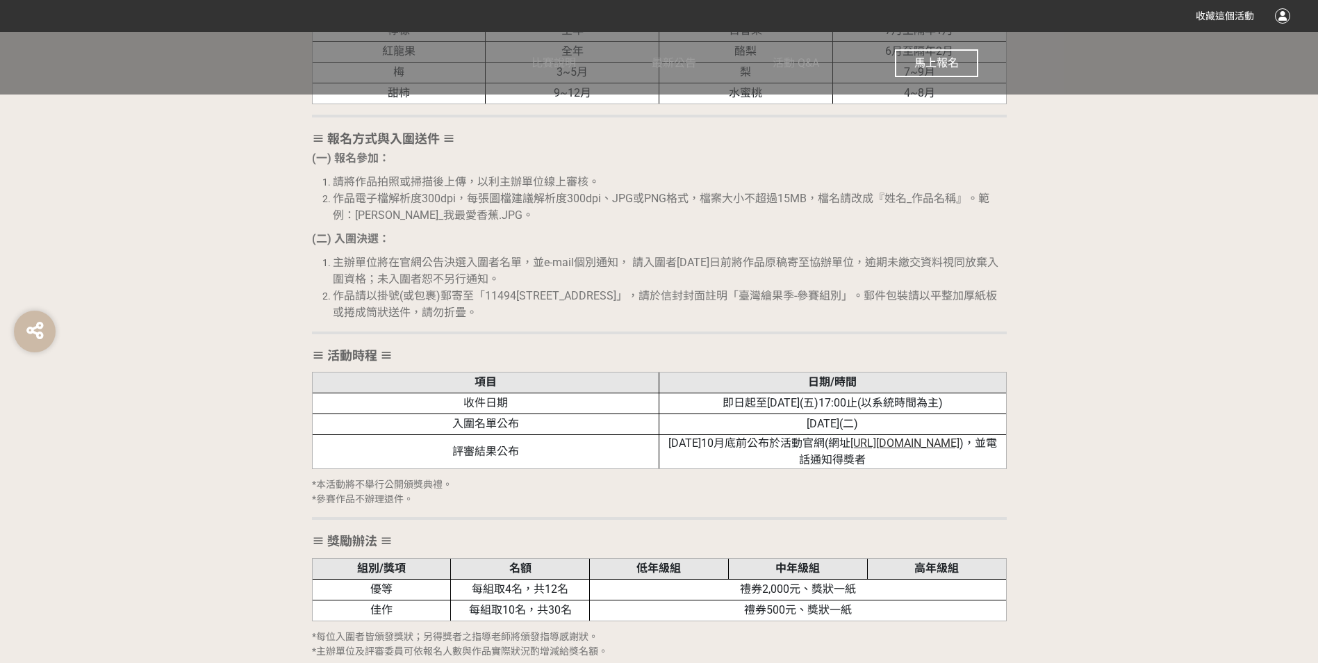
scroll to position [1737, 0]
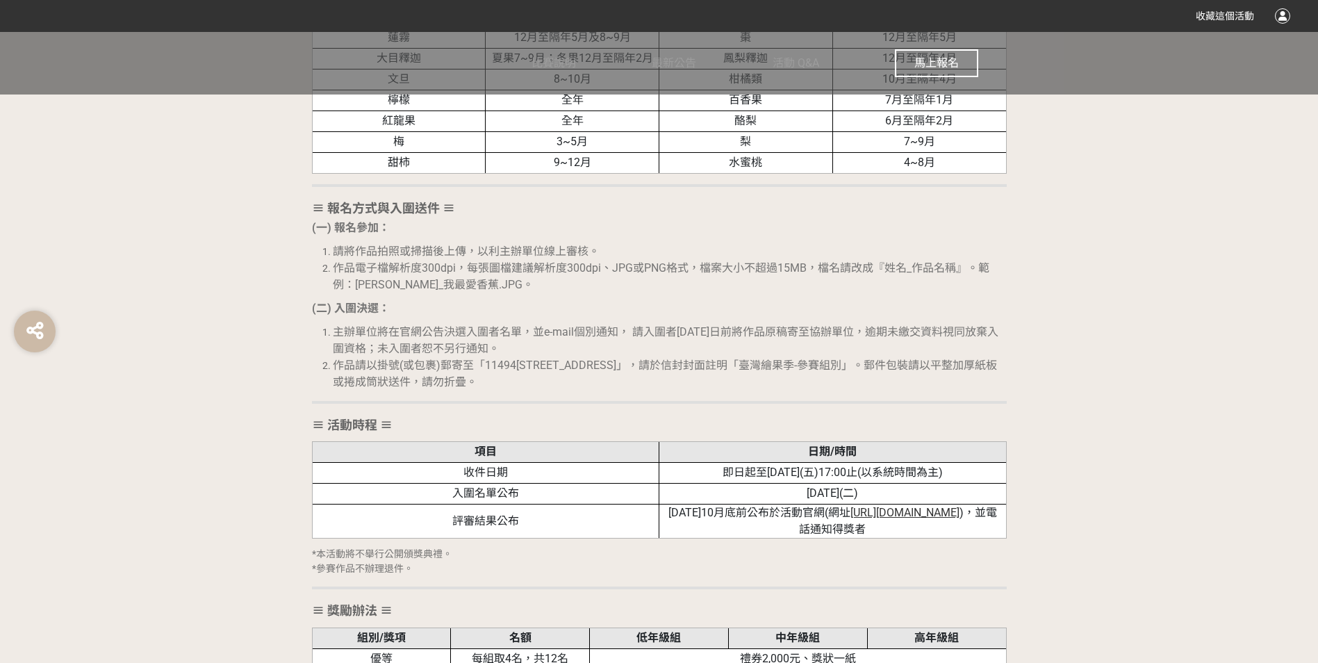
click at [271, 358] on div "≡ 比賽目的 ≡ 為落實食農教育理念，農業部農糧署推廣從土地開始，逐步引導國人深入文化底蘊和生活型態，回溯飲食、農業及環境之間的連結，提升國人對於在地農業的認…" at bounding box center [659, 270] width 792 height 1783
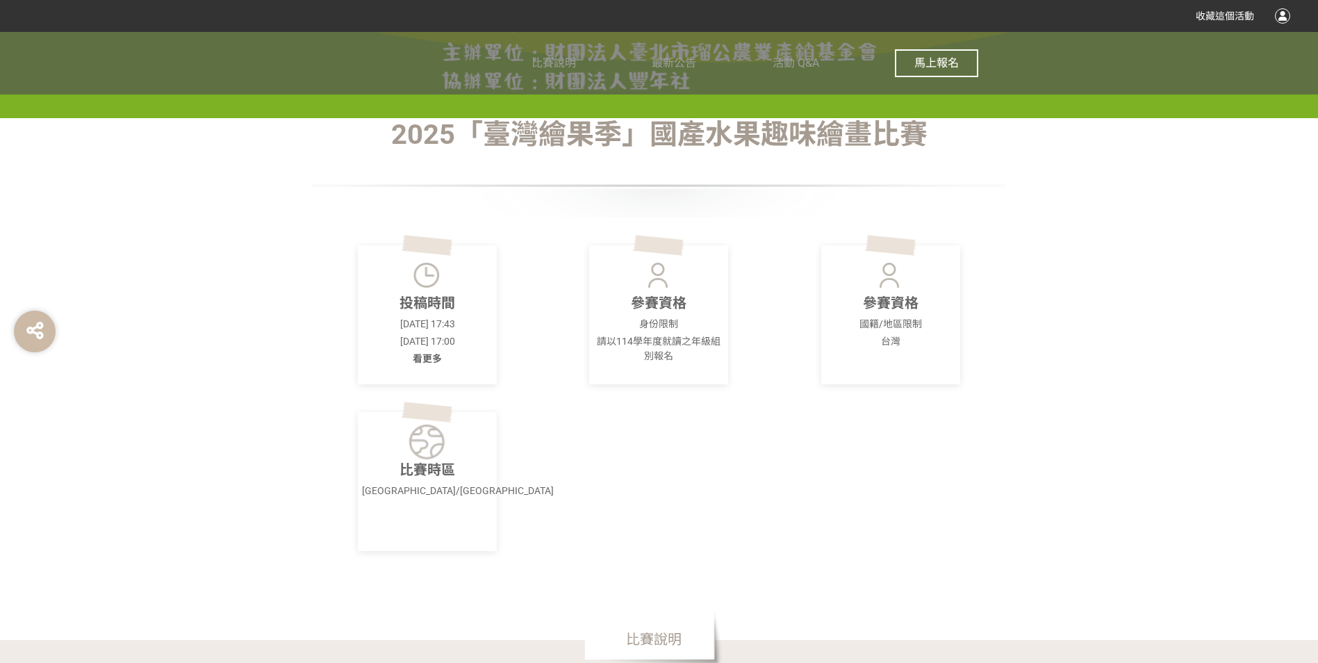
scroll to position [417, 0]
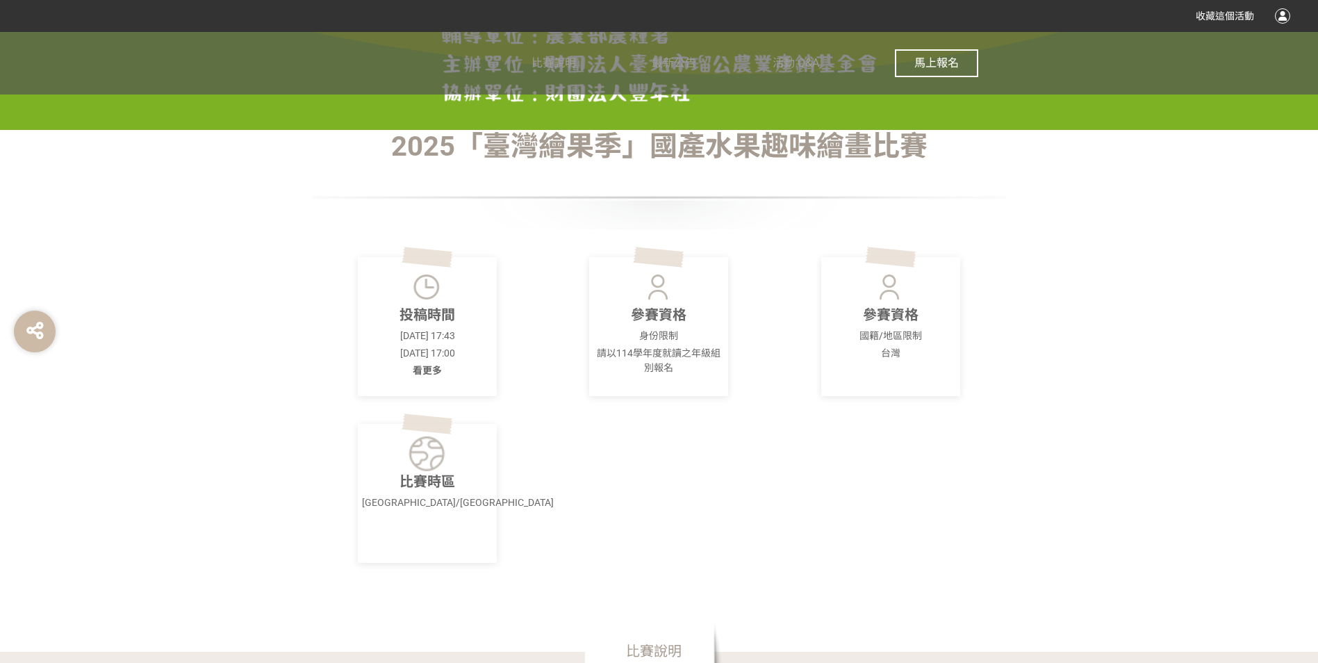
click at [926, 59] on span "馬上報名" at bounding box center [936, 62] width 44 height 13
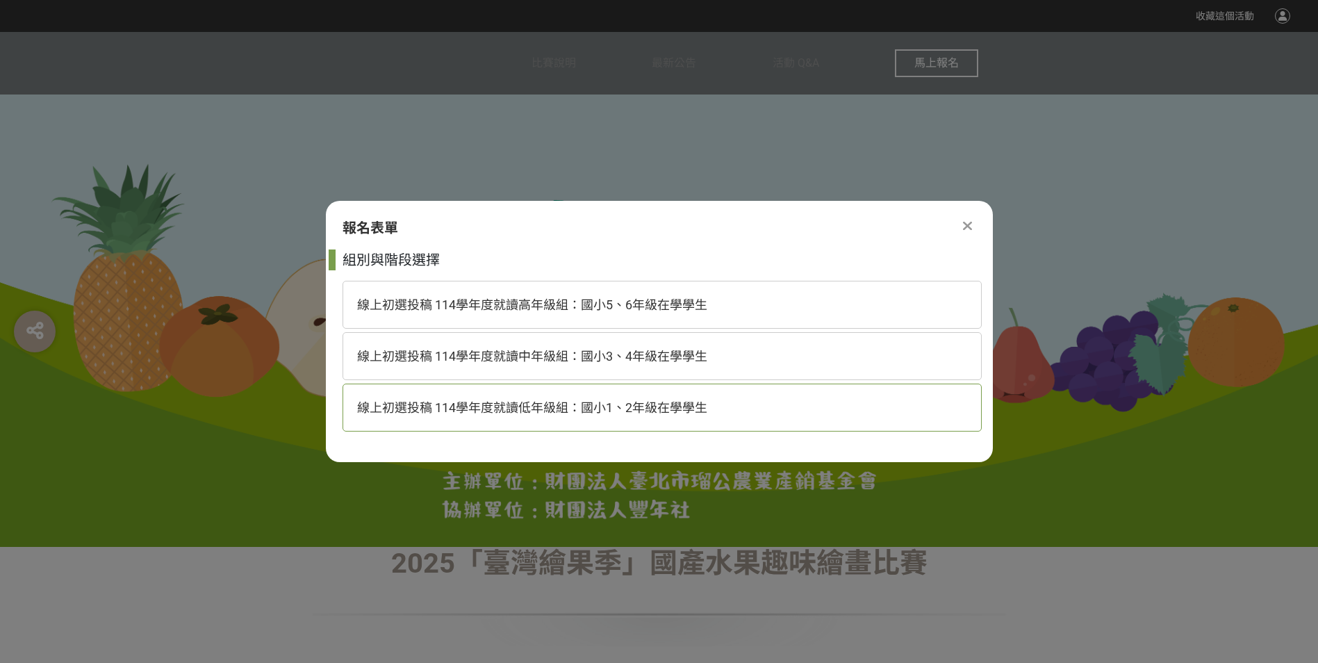
click at [625, 404] on span "線上初選投稿 114學年度就讀低年級組：國小1、2年級在學學生" at bounding box center [532, 407] width 350 height 15
select select "185293:185537"
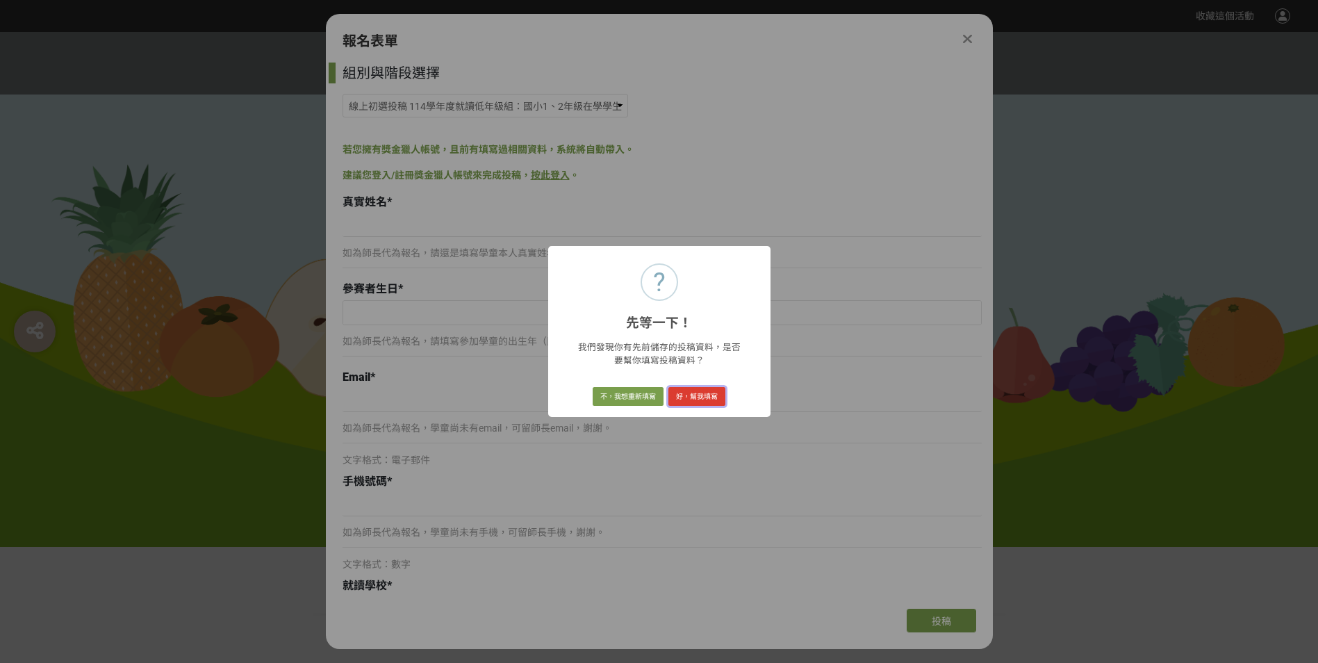
click at [712, 390] on button "好，幫我填寫" at bounding box center [696, 396] width 57 height 19
type input "[PERSON_NAME]"
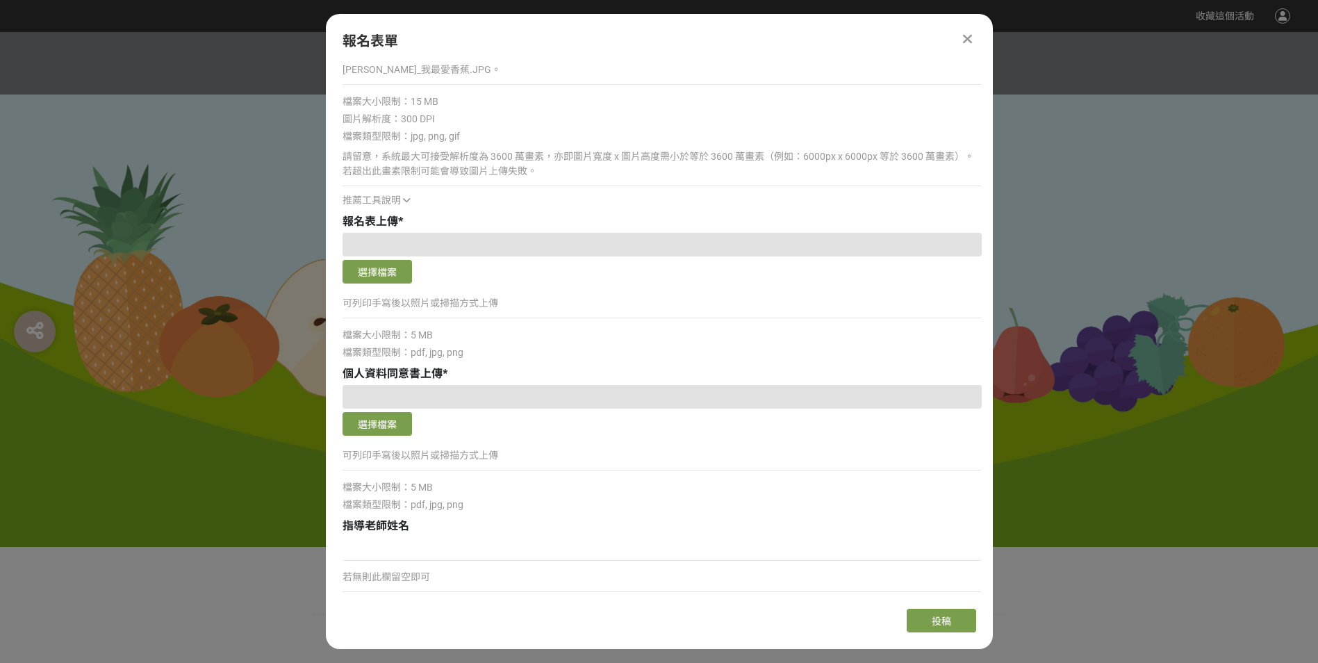
scroll to position [1127, 0]
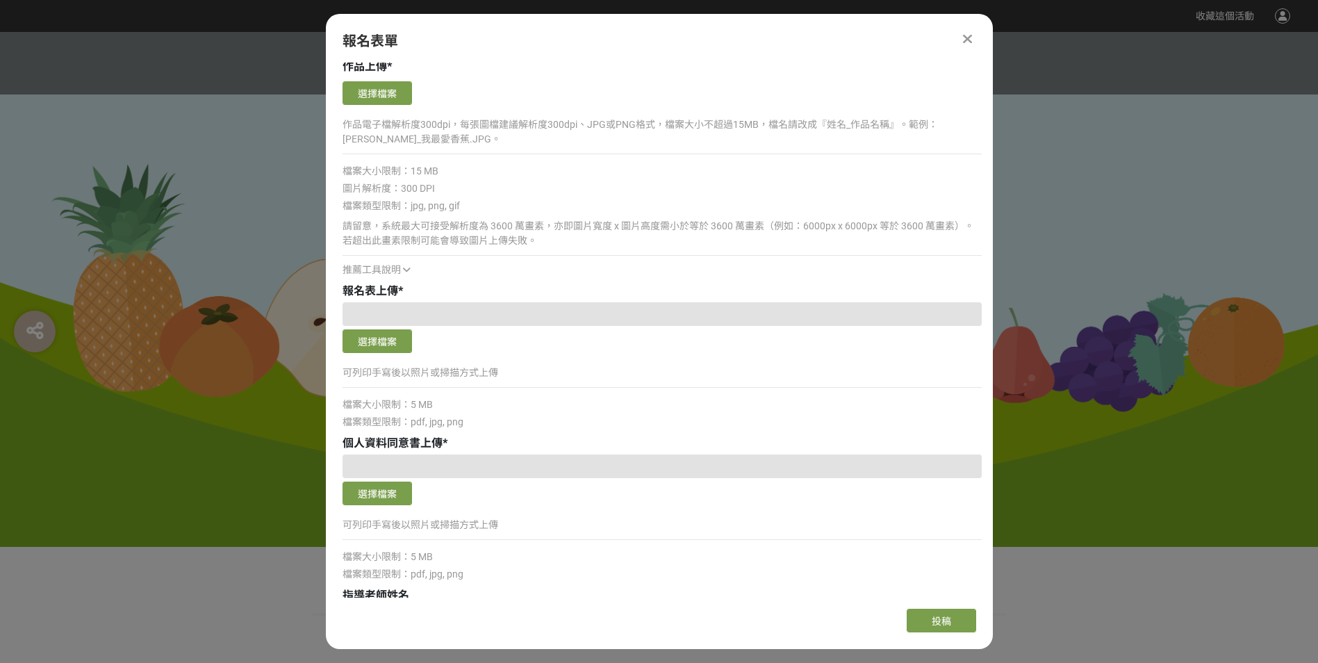
click at [404, 270] on icon at bounding box center [407, 270] width 8 height 10
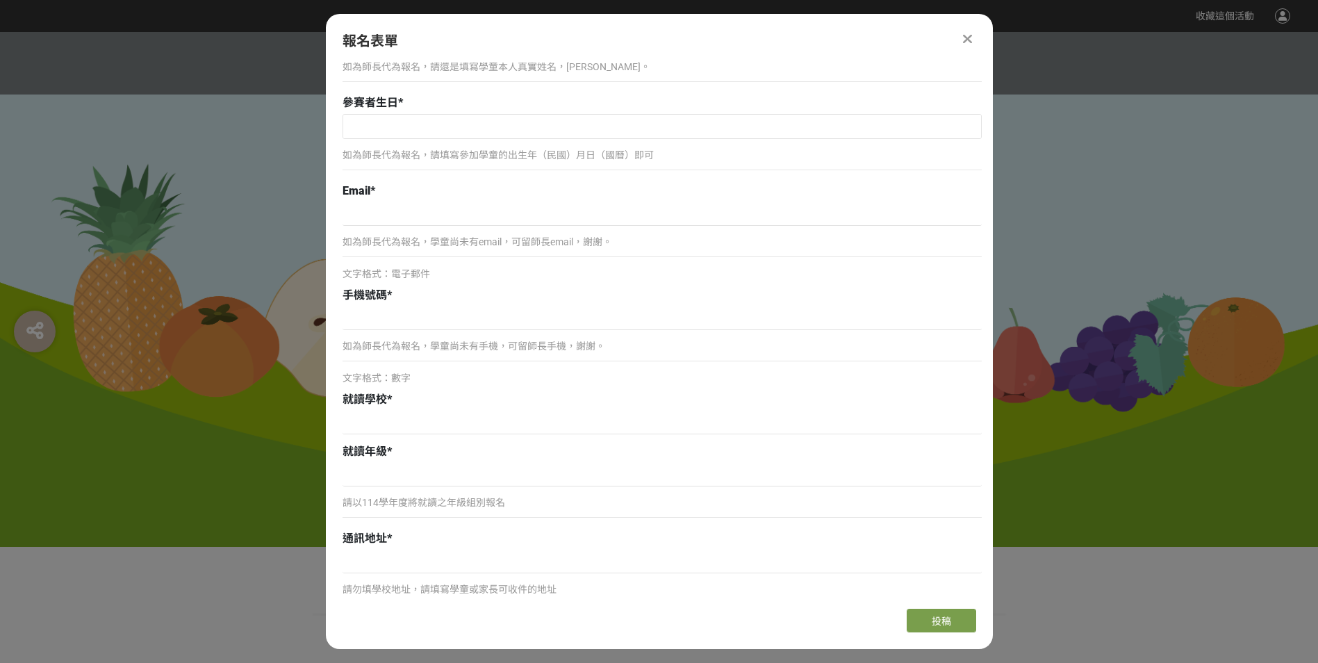
scroll to position [154, 0]
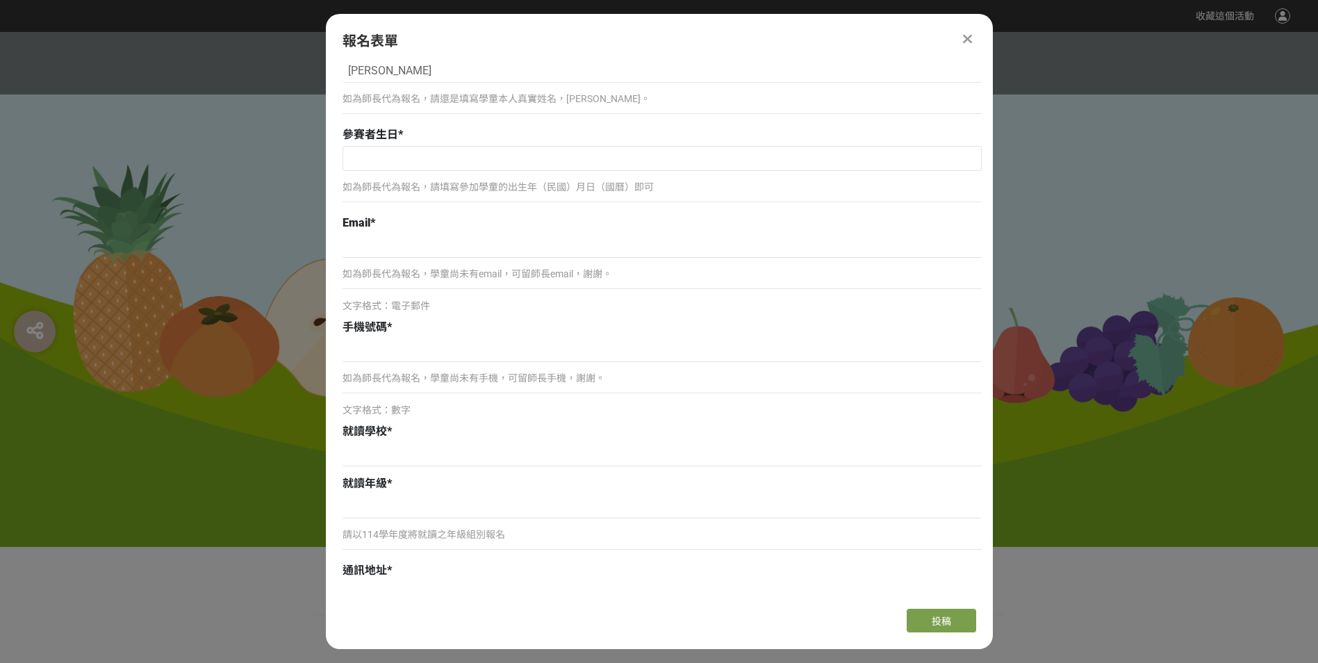
click at [964, 34] on icon at bounding box center [967, 39] width 9 height 14
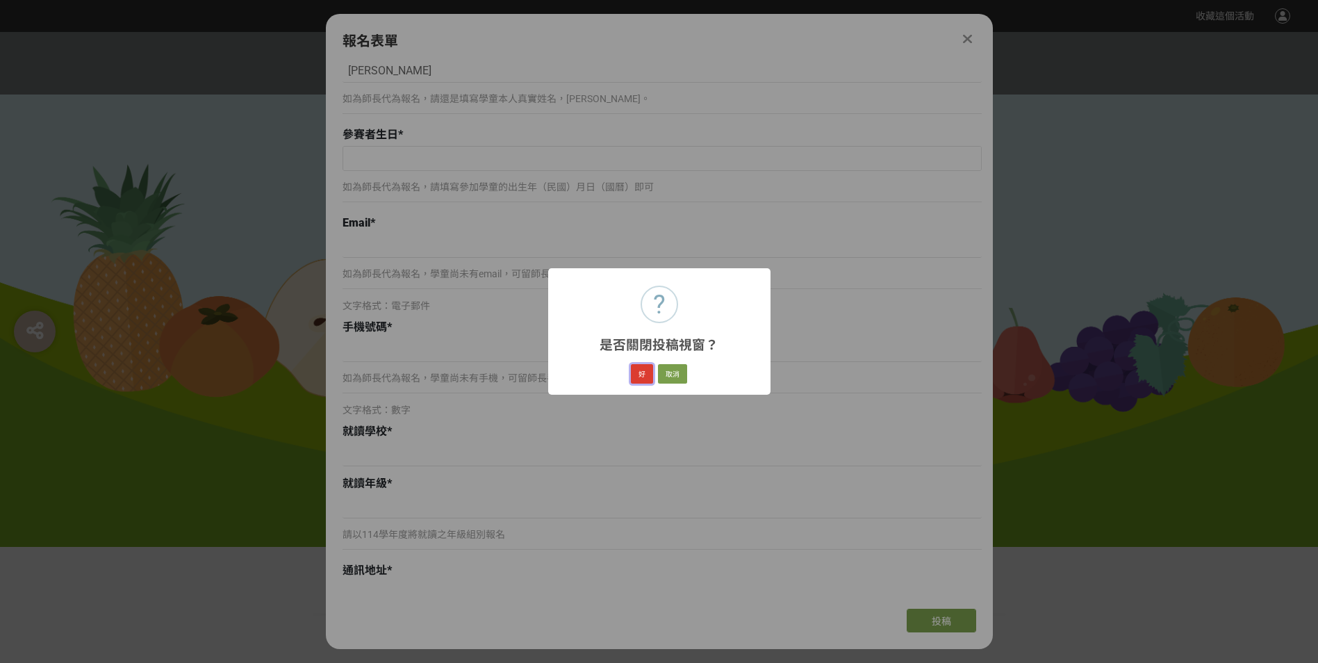
click at [650, 370] on button "好" at bounding box center [642, 373] width 22 height 19
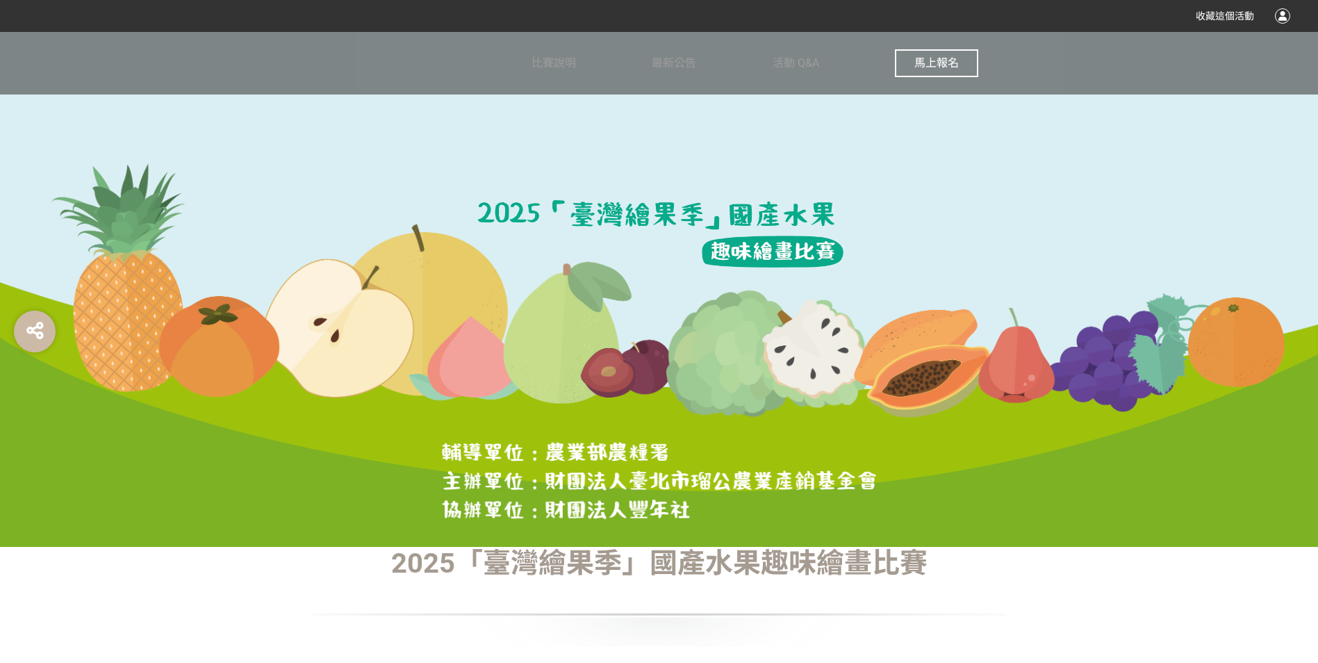
scroll to position [144, 0]
